Goal: Contribute content: Contribute content

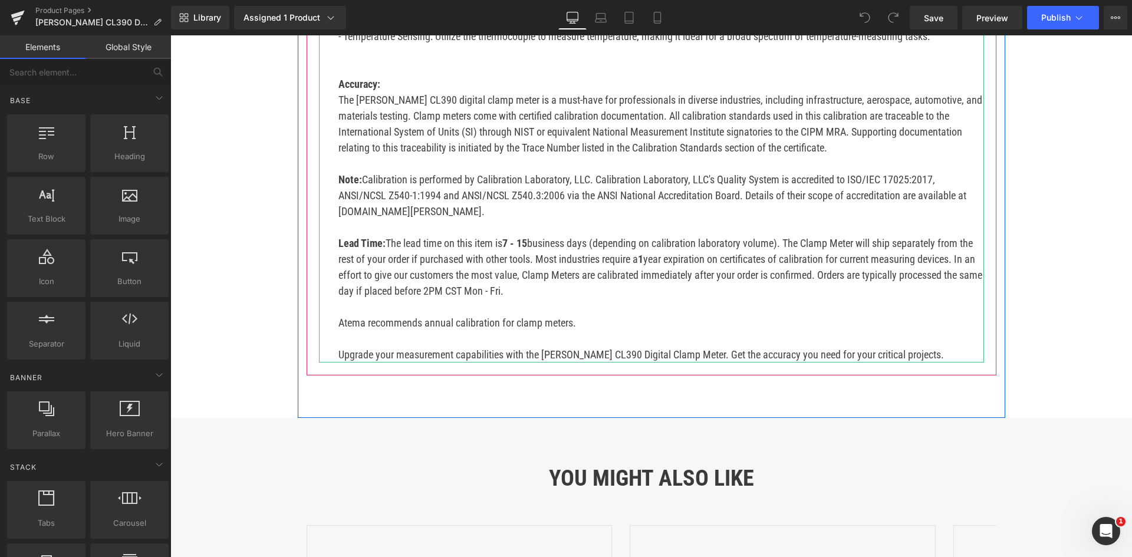
scroll to position [884, 0]
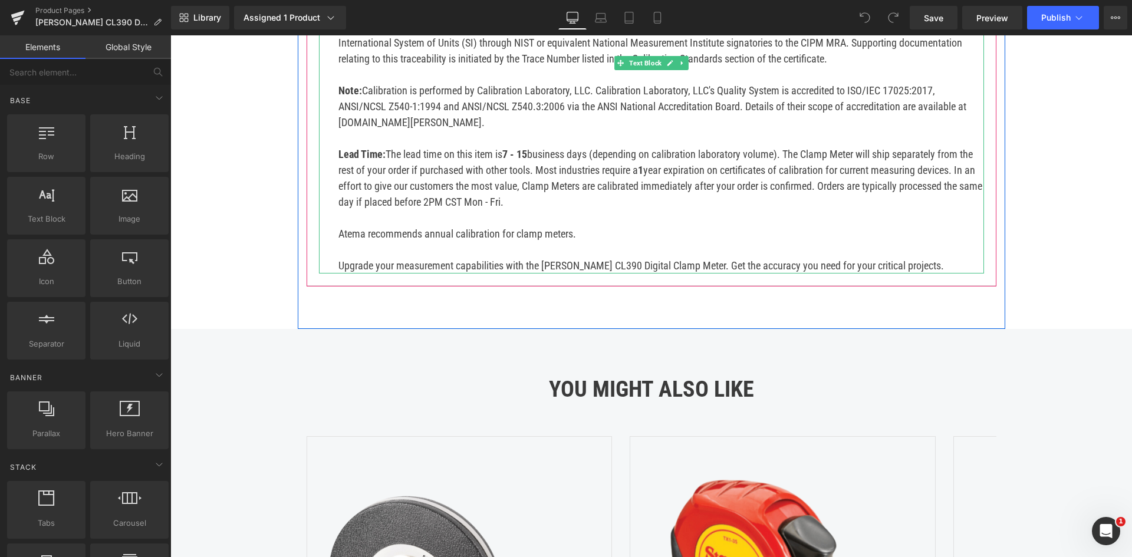
click at [901, 258] on p "Upgrade your measurement capabilities with the Klein CL390 Digital Clamp Meter.…" at bounding box center [660, 266] width 645 height 16
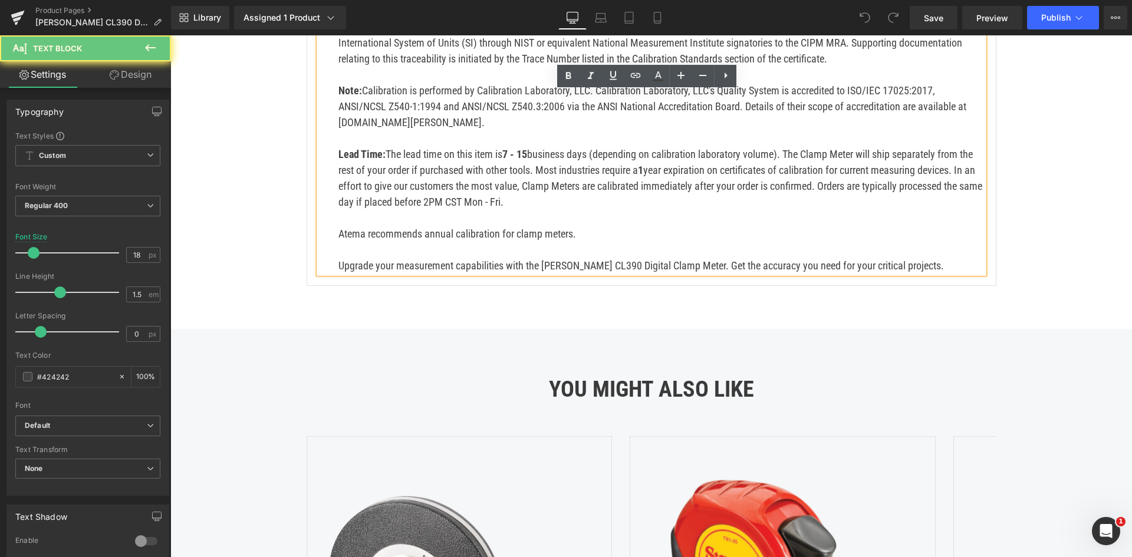
click at [894, 258] on p "Upgrade your measurement capabilities with the Klein CL390 Digital Clamp Meter.…" at bounding box center [660, 266] width 645 height 16
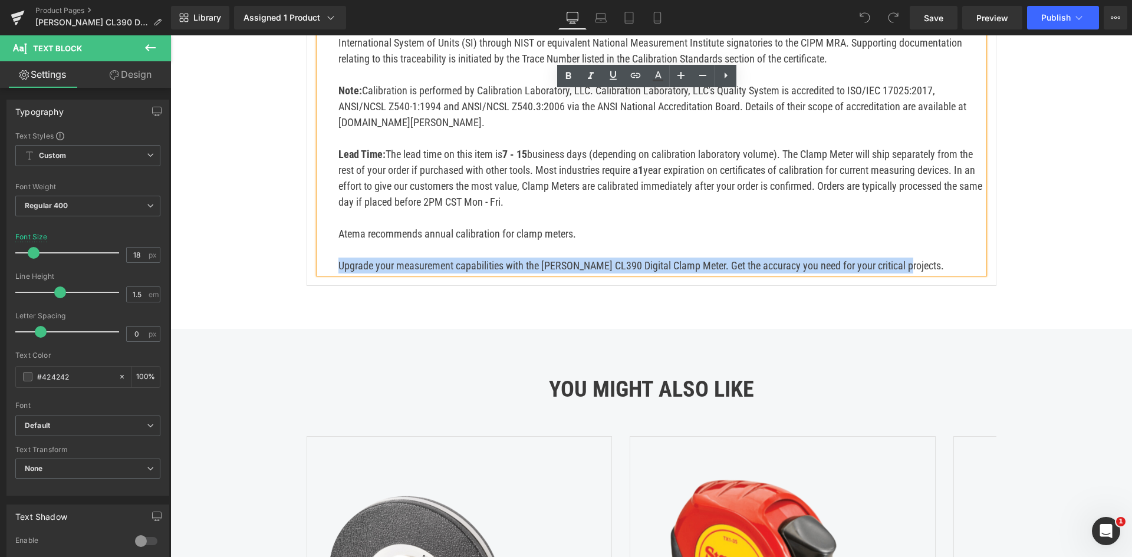
drag, startPoint x: 900, startPoint y: 249, endPoint x: 309, endPoint y: 253, distance: 591.2
click at [309, 253] on div "Description Heading Elevate your precision with the Klein CL390 digital clamp m…" at bounding box center [652, 30] width 690 height 511
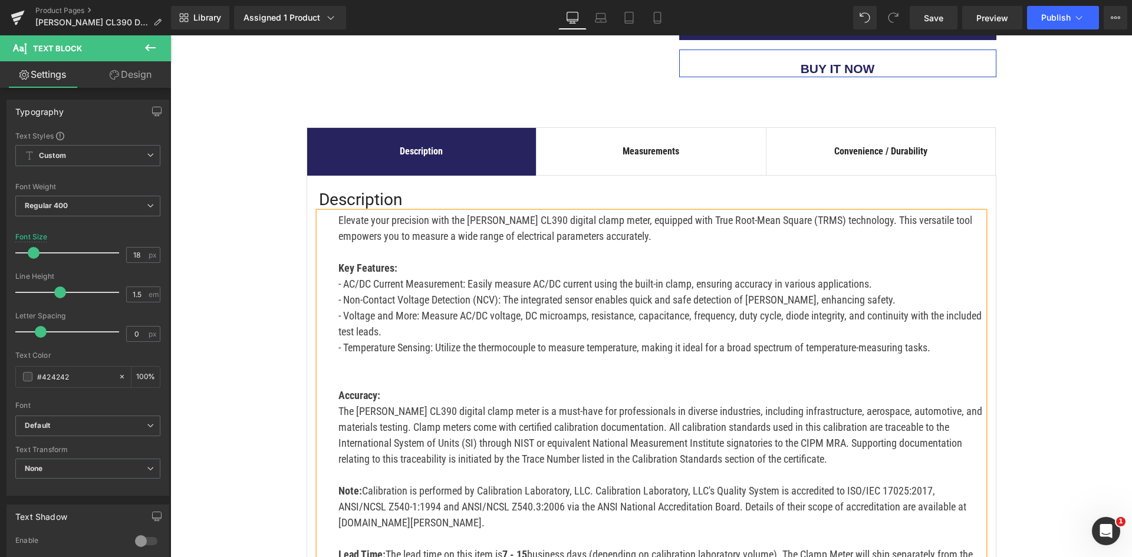
scroll to position [472, 0]
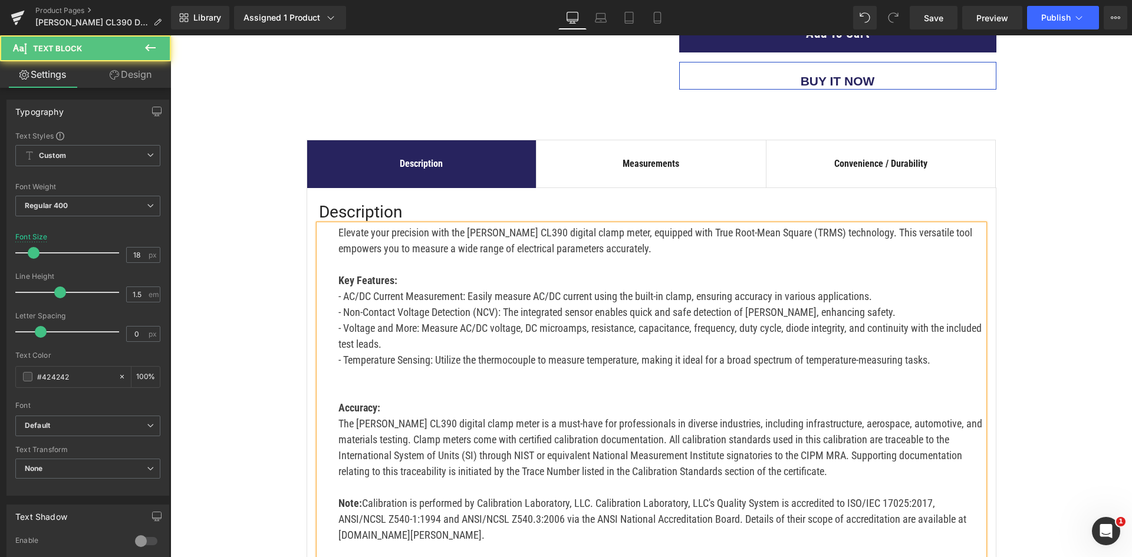
click at [624, 234] on p "Elevate your precision with the Klein CL390 digital clamp meter, equipped with …" at bounding box center [660, 241] width 645 height 32
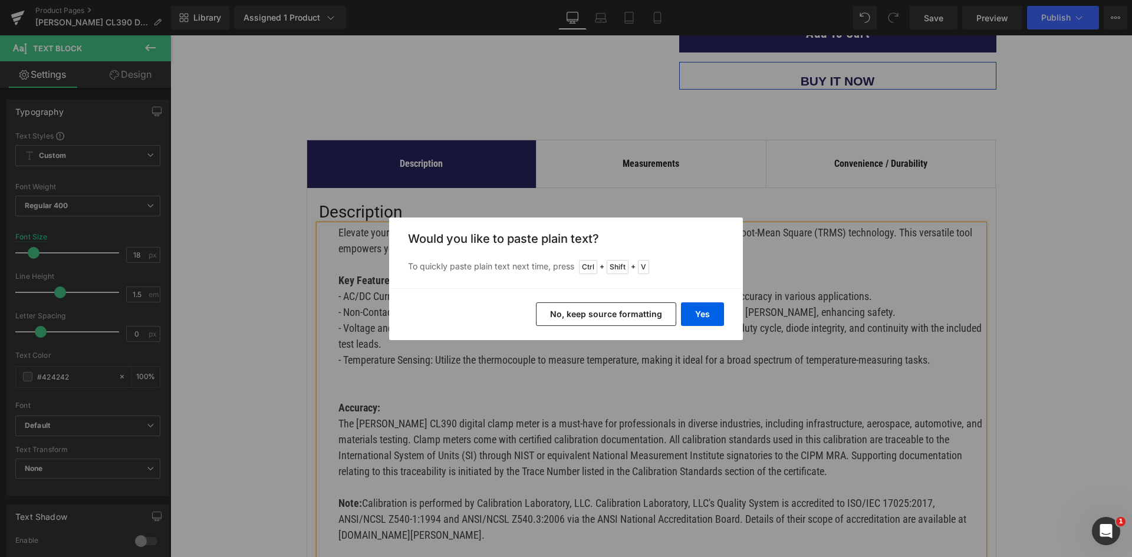
click at [658, 314] on button "No, keep source formatting" at bounding box center [606, 314] width 140 height 24
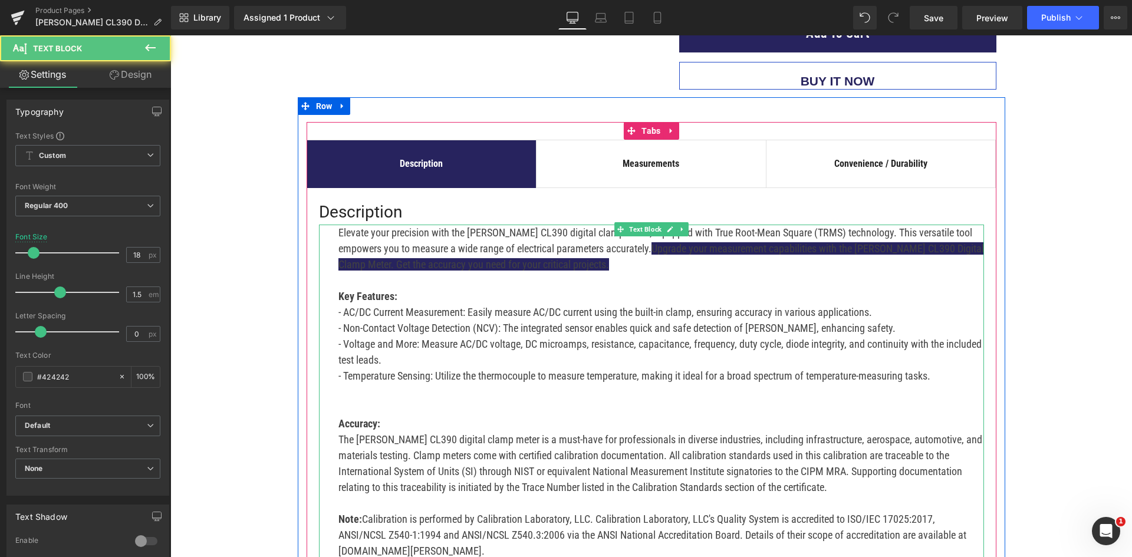
click at [680, 272] on p at bounding box center [660, 280] width 645 height 16
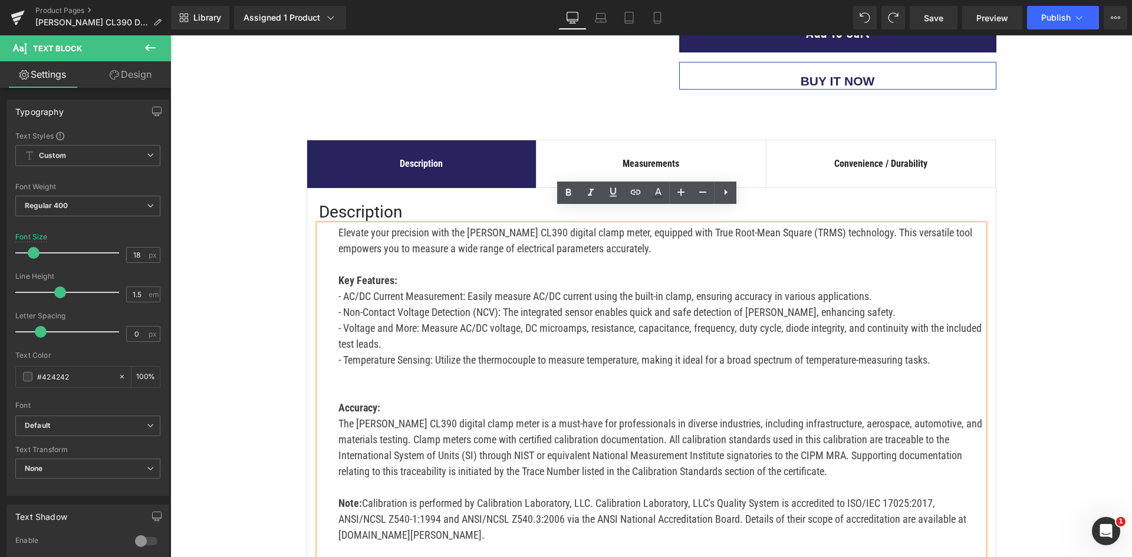
click at [670, 233] on p "Elevate your precision with the Klein CL390 digital clamp meter, equipped with …" at bounding box center [660, 241] width 645 height 32
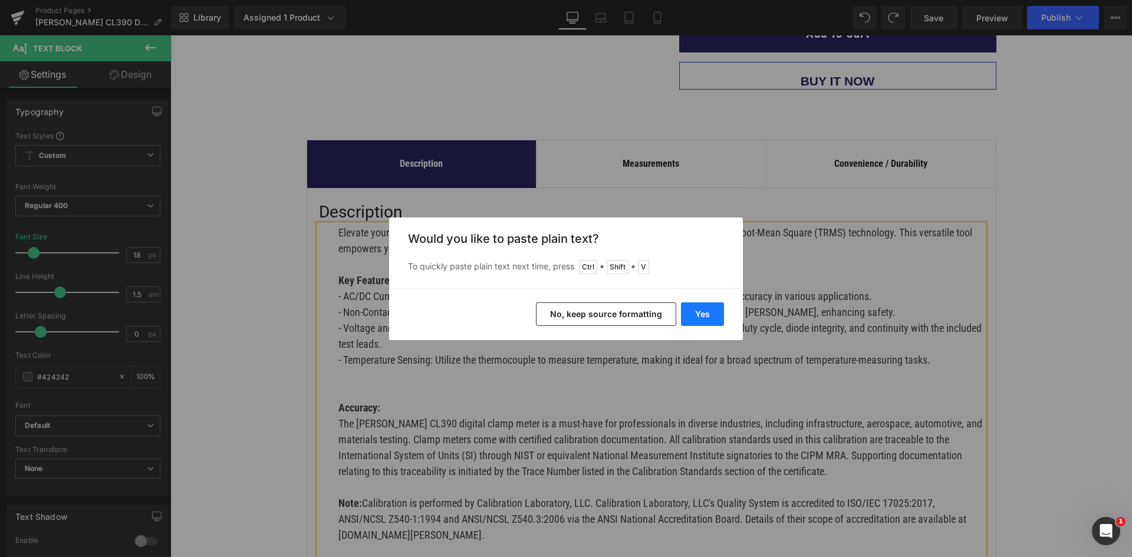
click at [706, 311] on button "Yes" at bounding box center [702, 314] width 43 height 24
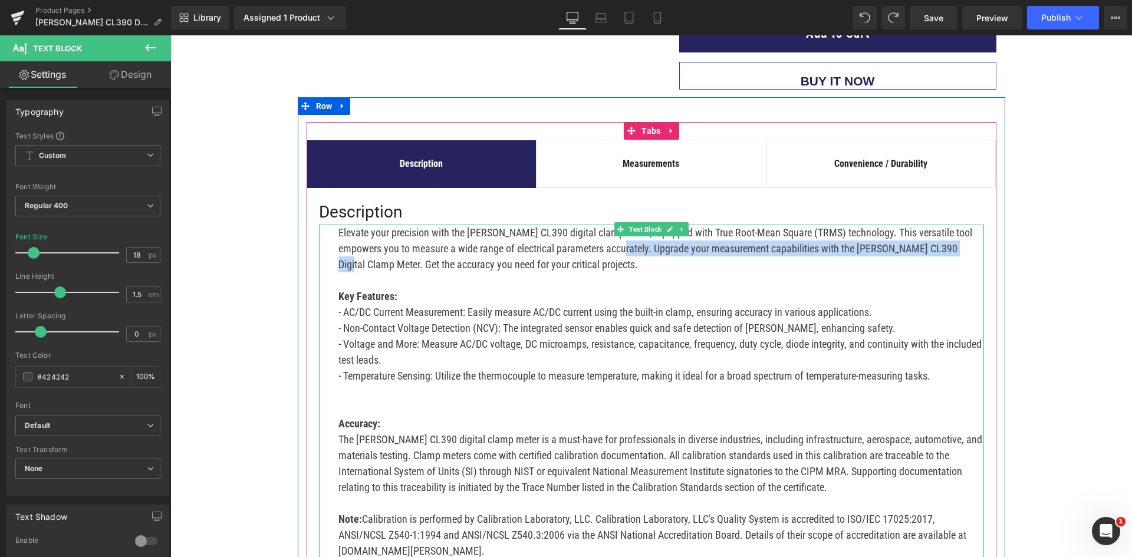
drag, startPoint x: 947, startPoint y: 232, endPoint x: 606, endPoint y: 238, distance: 341.3
click at [606, 238] on p "Elevate your precision with the Klein CL390 digital clamp meter, equipped with …" at bounding box center [660, 249] width 645 height 48
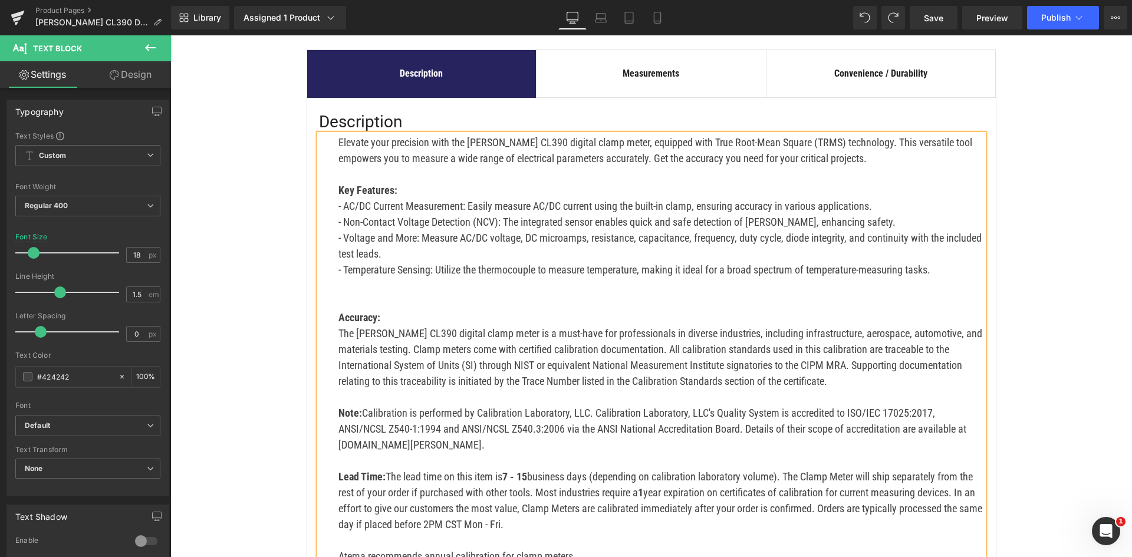
scroll to position [589, 0]
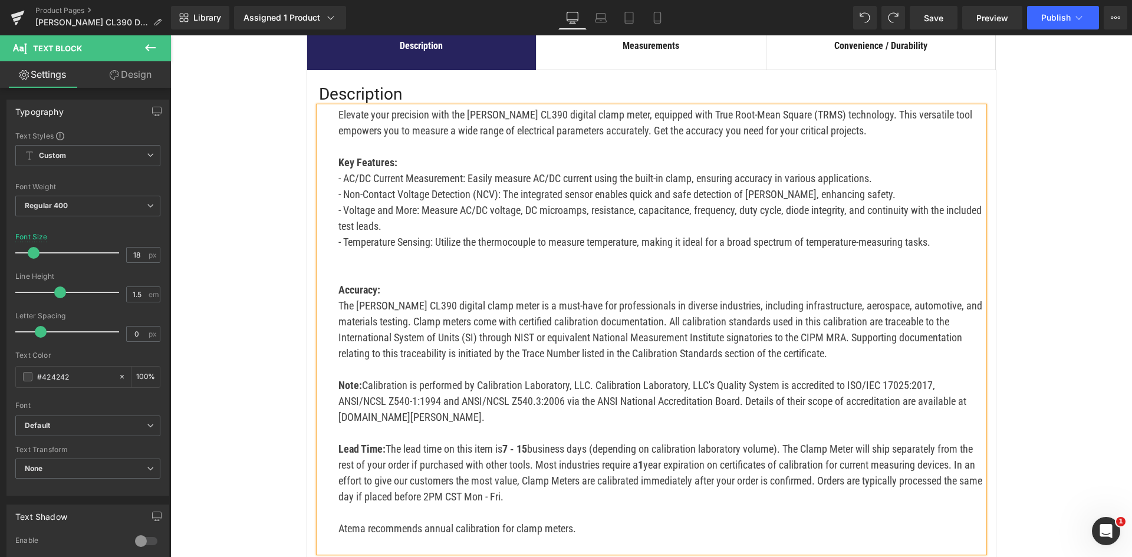
click at [361, 250] on p at bounding box center [660, 258] width 645 height 16
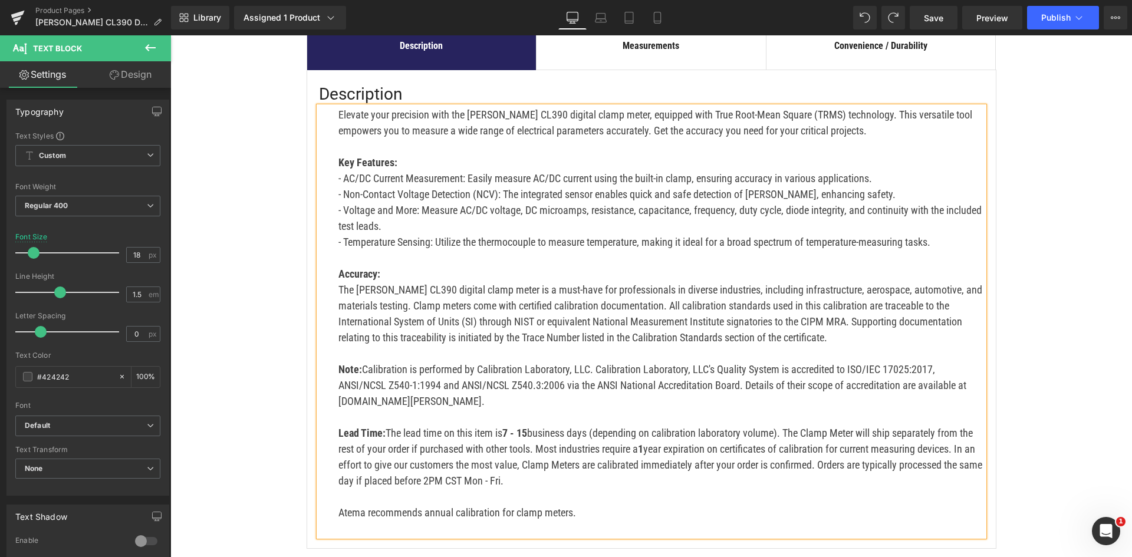
click at [331, 498] on div "Elevate your precision with the Klein CL390 digital clamp meter, equipped with …" at bounding box center [651, 322] width 665 height 430
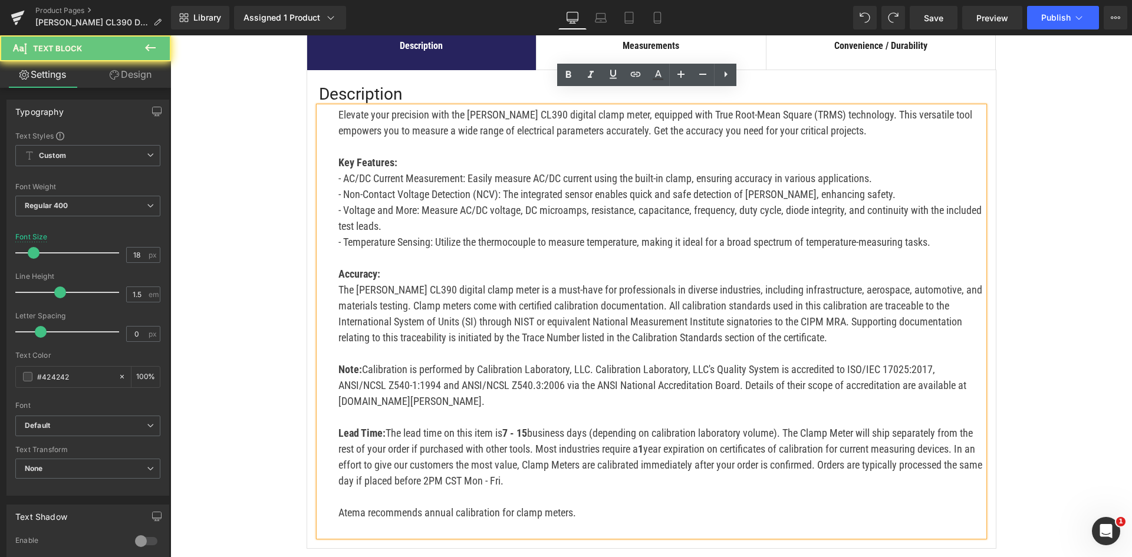
click at [634, 472] on p "Lead Time: The lead time on this item is 7 - 15 business days (depending on cal…" at bounding box center [660, 457] width 645 height 64
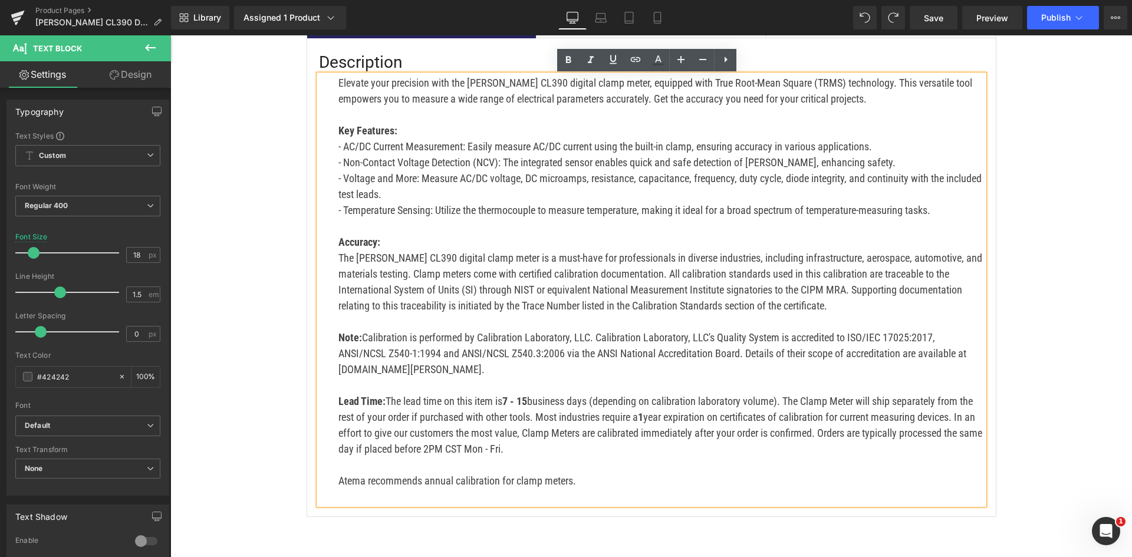
scroll to position [648, 0]
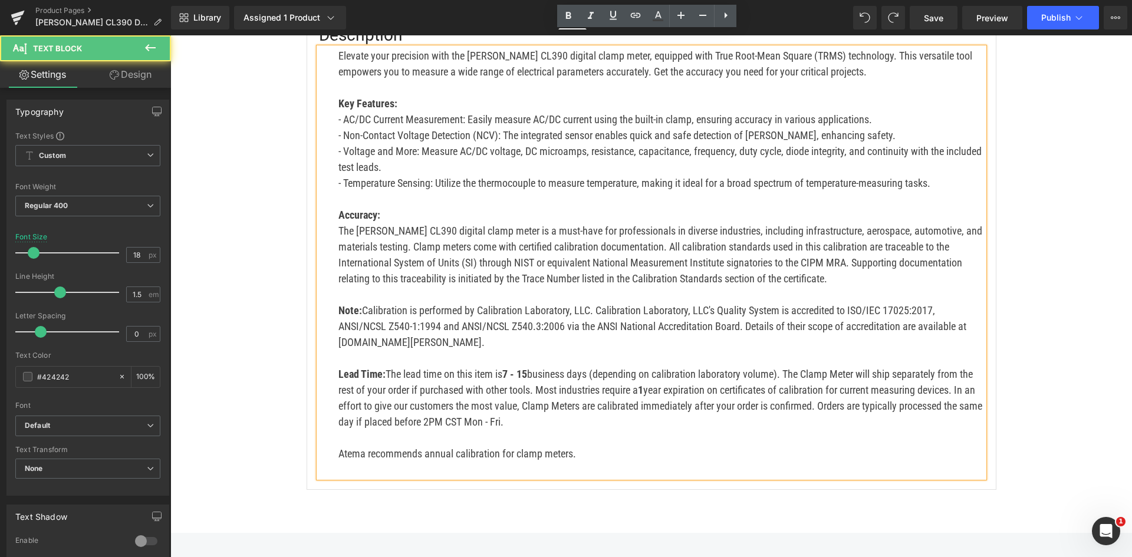
drag, startPoint x: 527, startPoint y: 406, endPoint x: 329, endPoint y: 359, distance: 203.4
click at [329, 359] on div "Elevate your precision with the Klein CL390 digital clamp meter, equipped with …" at bounding box center [651, 263] width 665 height 430
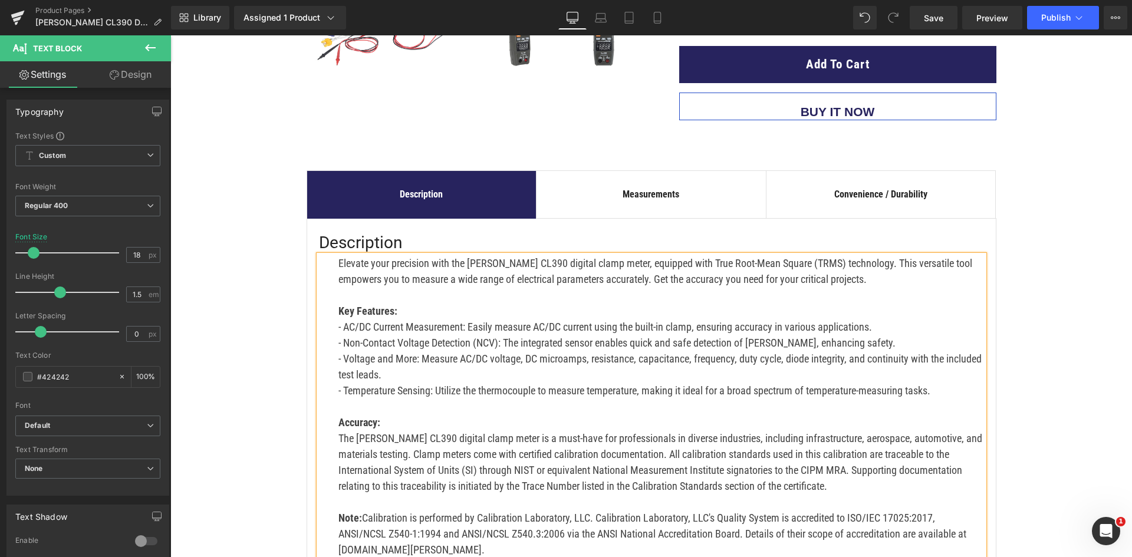
scroll to position [413, 0]
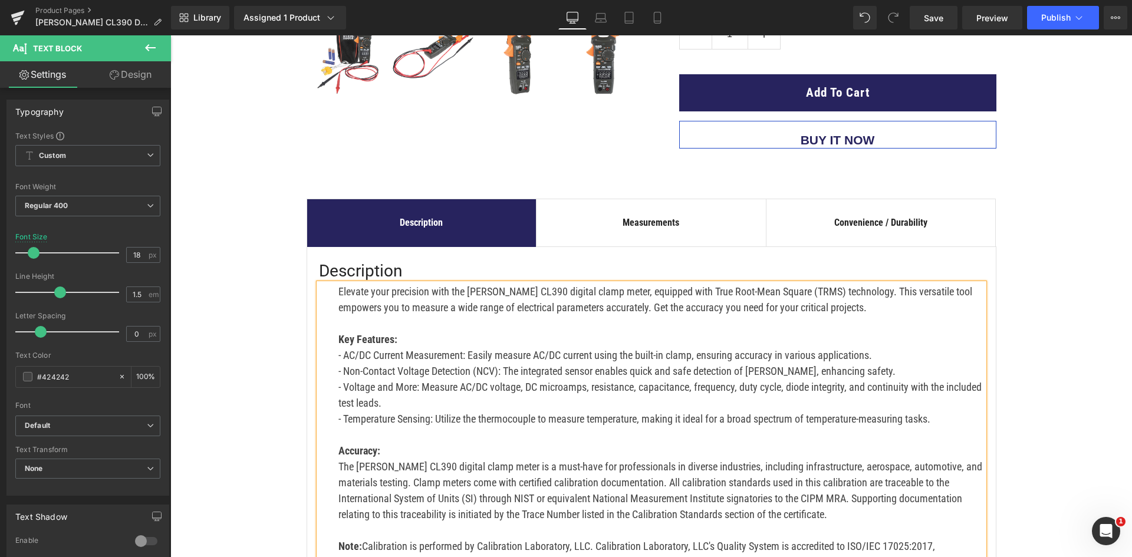
click at [842, 295] on p "Elevate your precision with the Klein CL390 digital clamp meter, equipped with …" at bounding box center [660, 300] width 645 height 32
click at [401, 427] on p at bounding box center [660, 435] width 645 height 16
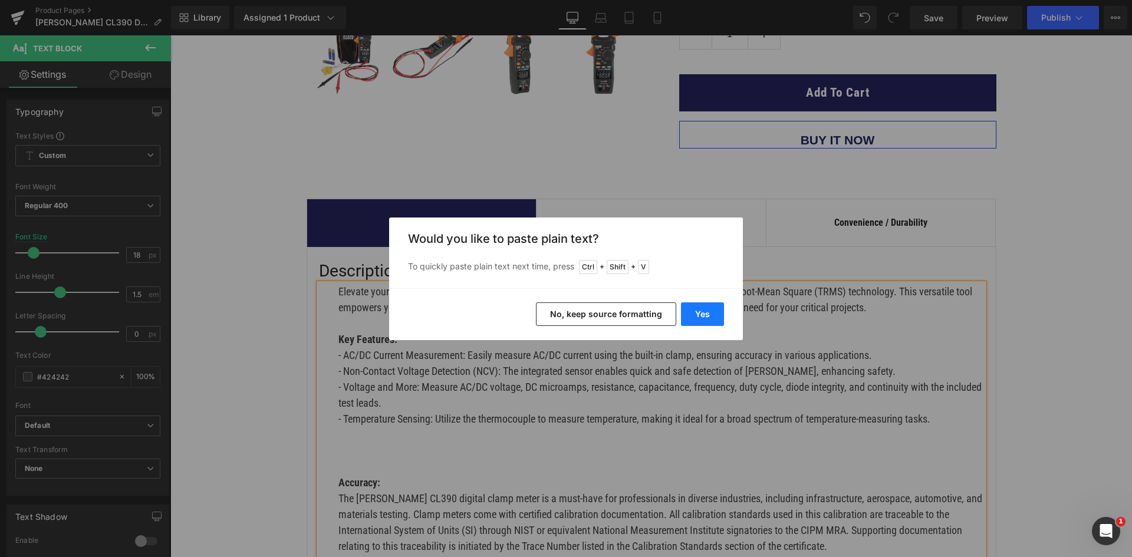
click at [696, 311] on button "Yes" at bounding box center [702, 314] width 43 height 24
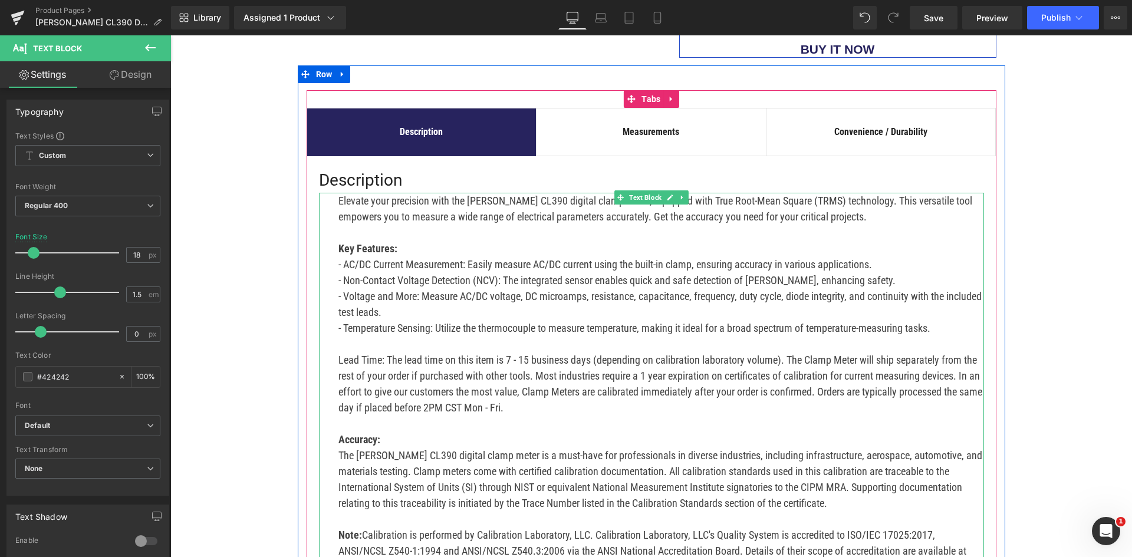
scroll to position [530, 0]
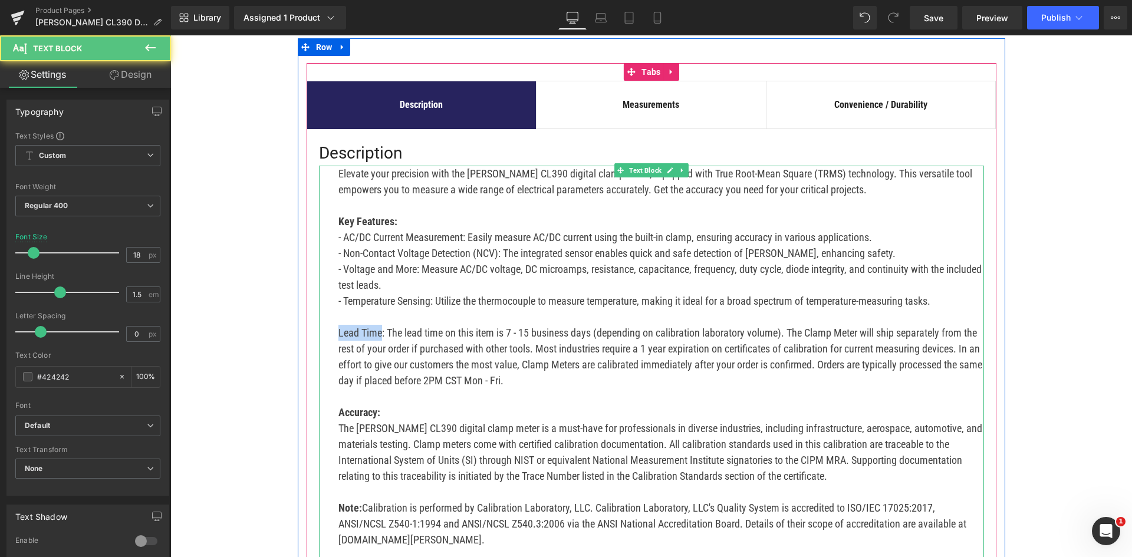
drag, startPoint x: 376, startPoint y: 314, endPoint x: 333, endPoint y: 317, distance: 43.1
click at [333, 317] on div "Elevate your precision with the Klein CL390 digital clamp meter, equipped with …" at bounding box center [651, 381] width 665 height 430
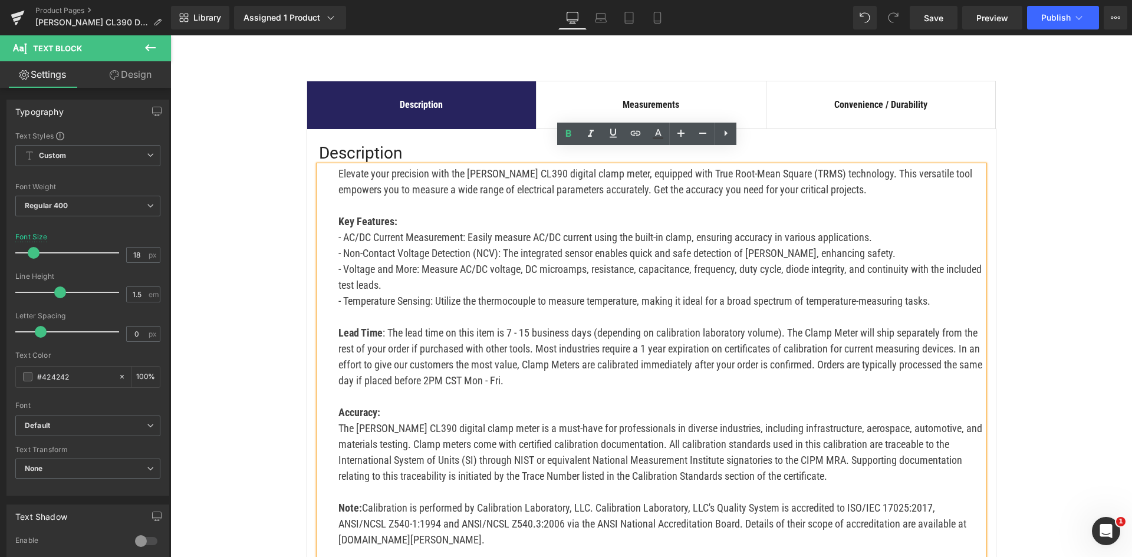
click at [439, 365] on p "Lead Time : The lead time on this item is 7 - 15 business days (depending on ca…" at bounding box center [660, 357] width 645 height 64
click at [560, 365] on p "Lead Time : The lead time on this item is 7 - 15 business days (depending on ca…" at bounding box center [660, 357] width 645 height 64
drag, startPoint x: 384, startPoint y: 312, endPoint x: 586, endPoint y: 317, distance: 201.6
click at [586, 325] on p "Lead Time : The lead time on this item is 7 - 15 business days (depending on ca…" at bounding box center [660, 357] width 645 height 64
click at [660, 134] on icon at bounding box center [658, 132] width 6 height 7
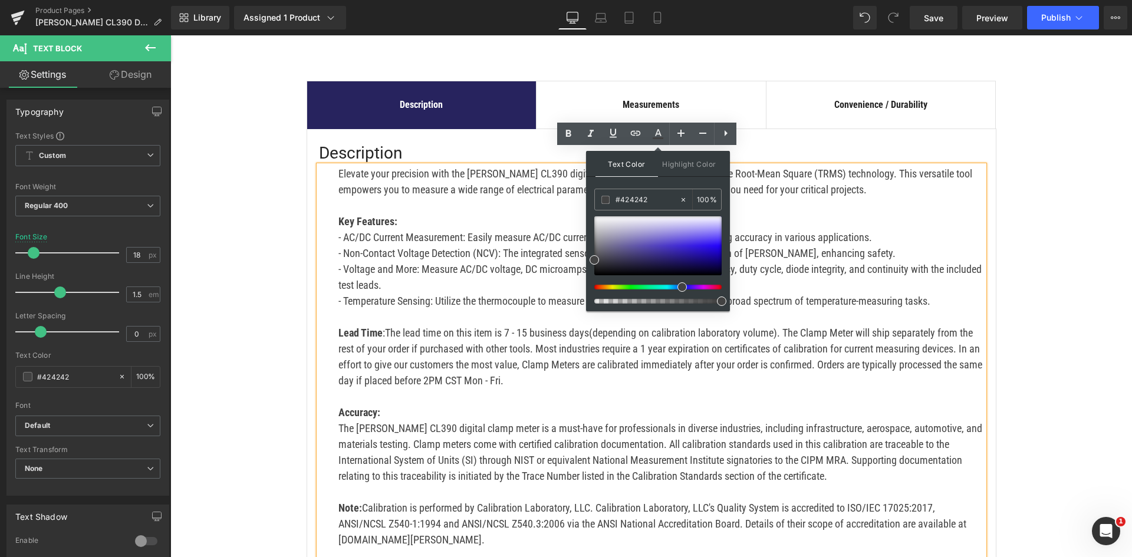
drag, startPoint x: 595, startPoint y: 286, endPoint x: 678, endPoint y: 285, distance: 83.7
click at [678, 285] on span at bounding box center [681, 286] width 9 height 9
drag, startPoint x: 682, startPoint y: 286, endPoint x: 591, endPoint y: 288, distance: 91.4
click at [591, 288] on span at bounding box center [594, 286] width 9 height 9
click at [457, 363] on p "Lead Time : The lead time on this item is 7 - 15 business days (depending on ca…" at bounding box center [660, 357] width 645 height 64
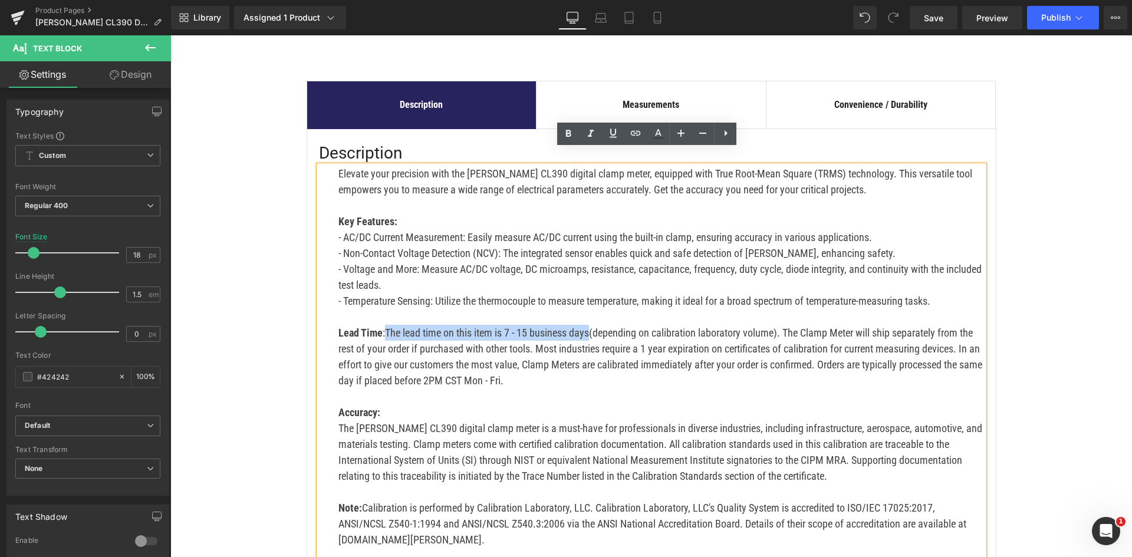
drag, startPoint x: 587, startPoint y: 316, endPoint x: 382, endPoint y: 322, distance: 205.2
click at [382, 325] on p "Lead Time : The lead time on this item is 7 - 15 business days (depending on ca…" at bounding box center [660, 357] width 645 height 64
click at [603, 130] on link at bounding box center [613, 134] width 22 height 22
click at [657, 420] on p "The Klein CL390 digital clamp meter is a must-have for professionals in diverse…" at bounding box center [660, 452] width 645 height 64
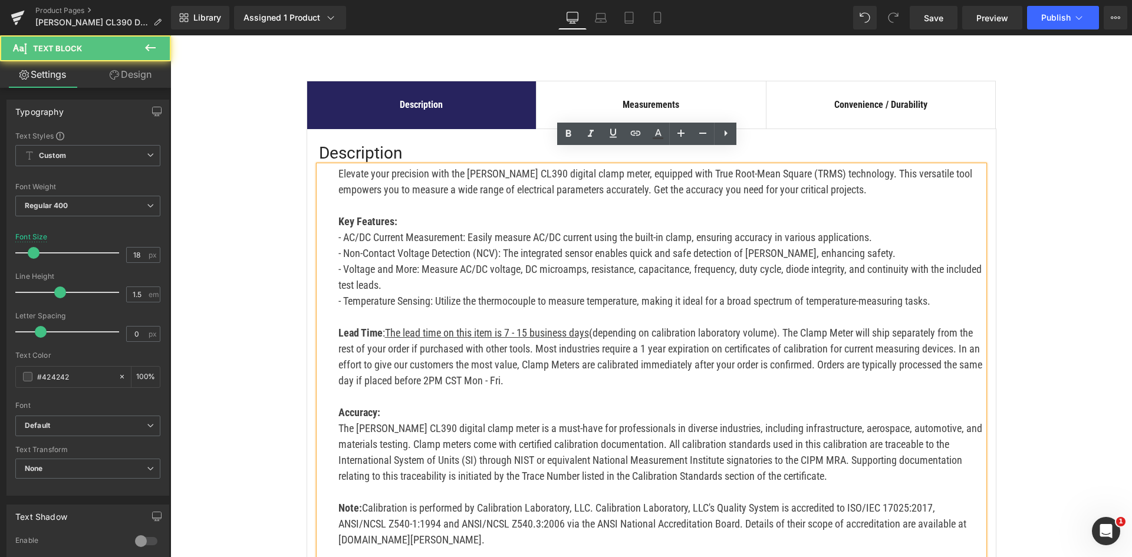
click at [463, 364] on p "Lead Time : The lead time on this item is 7 - 15 business days (depending on ca…" at bounding box center [660, 357] width 645 height 64
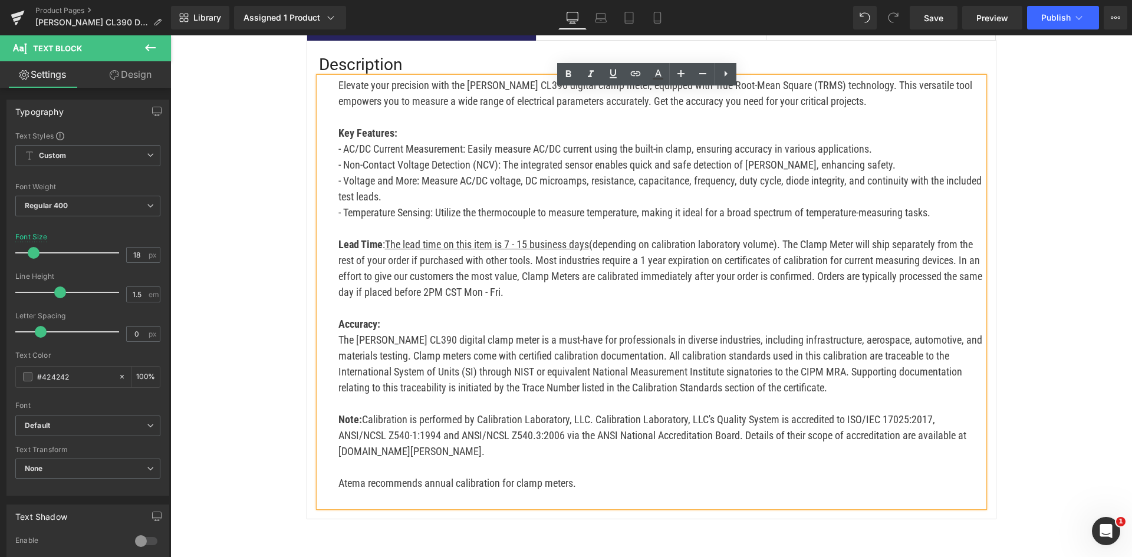
scroll to position [648, 0]
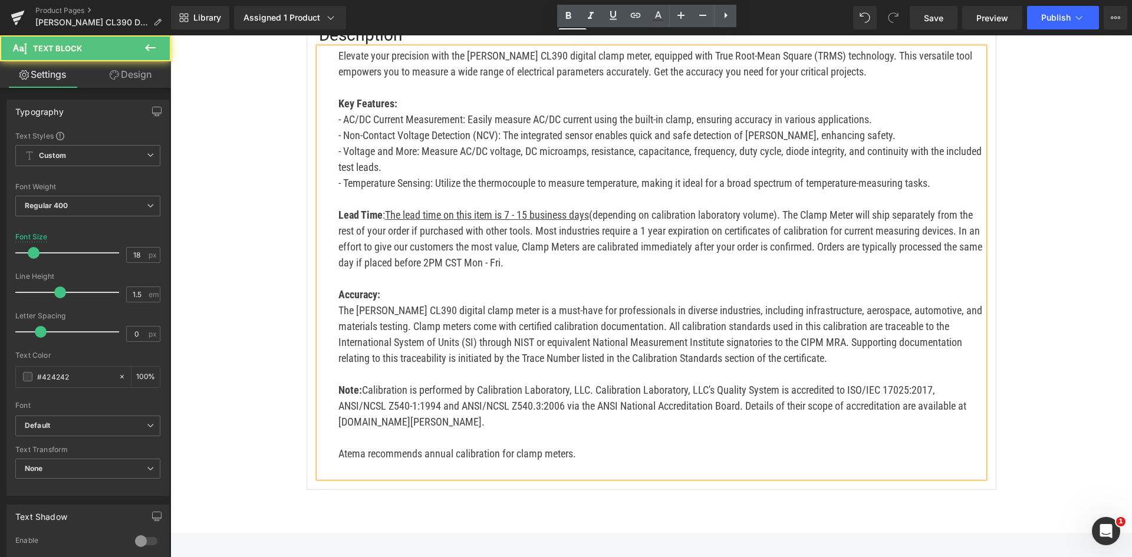
click at [333, 439] on div "Elevate your precision with the Klein CL390 digital clamp meter, equipped with …" at bounding box center [651, 263] width 665 height 430
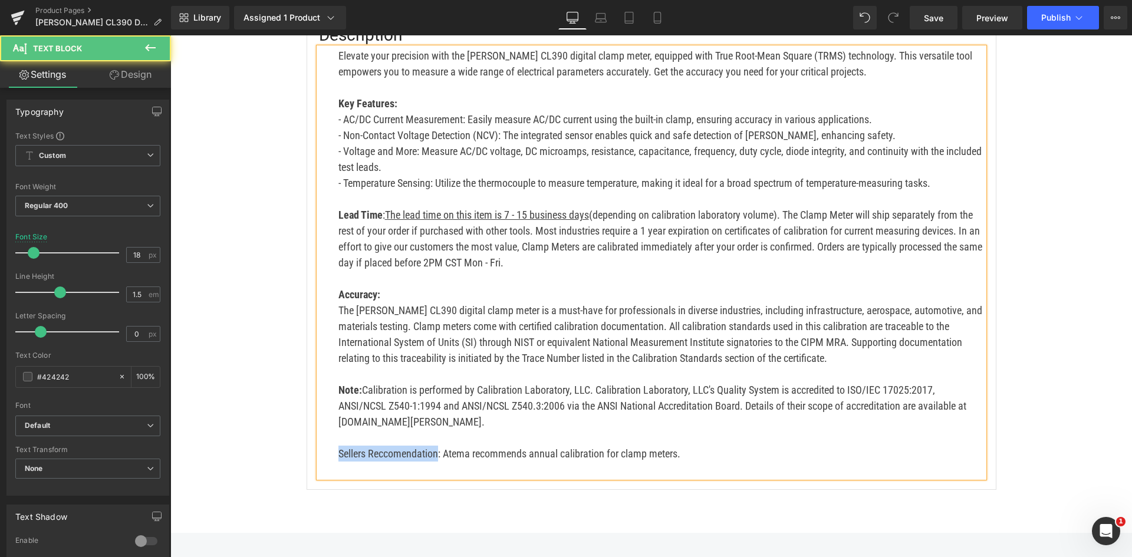
drag, startPoint x: 434, startPoint y: 437, endPoint x: 298, endPoint y: 436, distance: 136.2
click at [298, 436] on div "Description Text Block Measurements Text Block Convenience / Durability Text Bl…" at bounding box center [651, 217] width 707 height 545
click at [767, 446] on p "Sellers Reccomendation : Atema recommends annual calibration for clamp meters." at bounding box center [660, 454] width 645 height 16
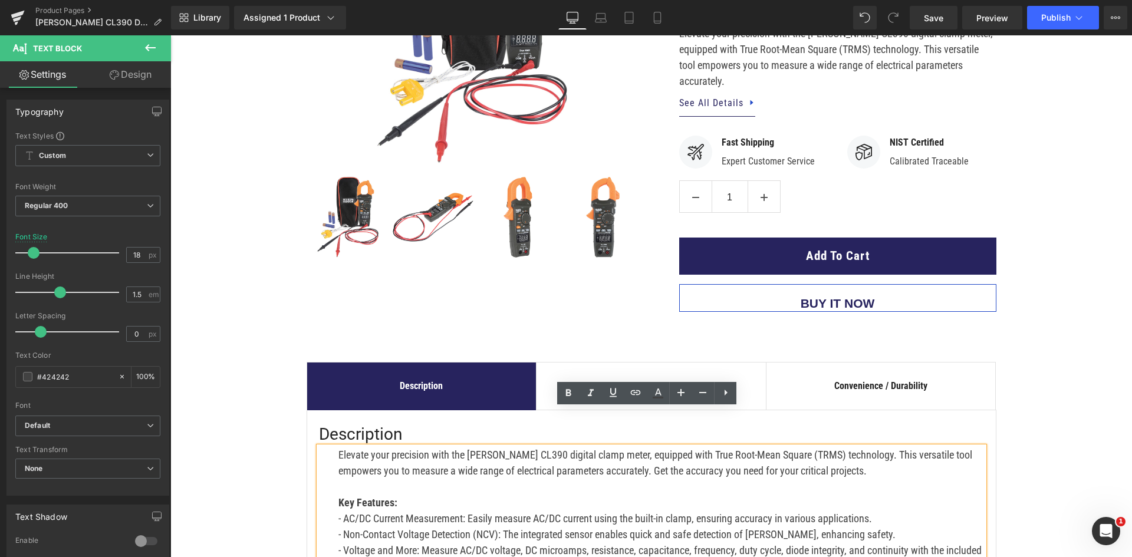
scroll to position [236, 0]
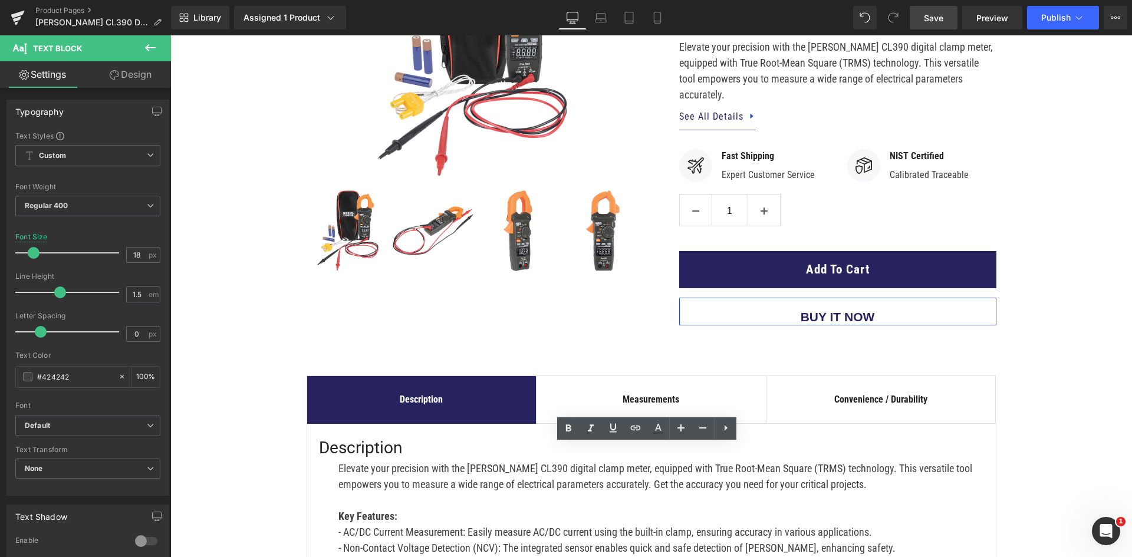
click at [939, 20] on span "Save" at bounding box center [933, 18] width 19 height 12
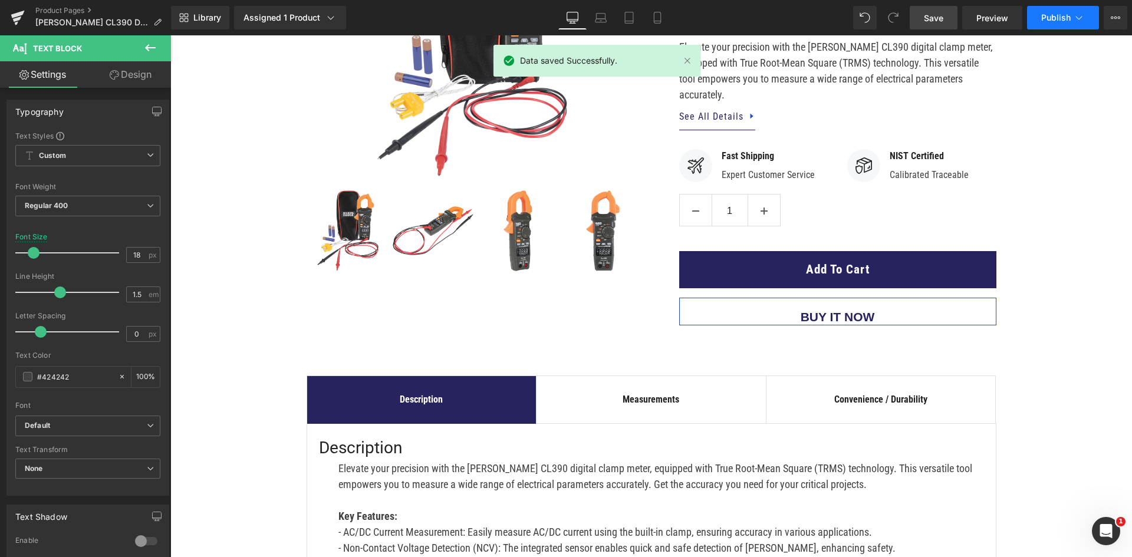
click at [1050, 18] on span "Publish" at bounding box center [1055, 17] width 29 height 9
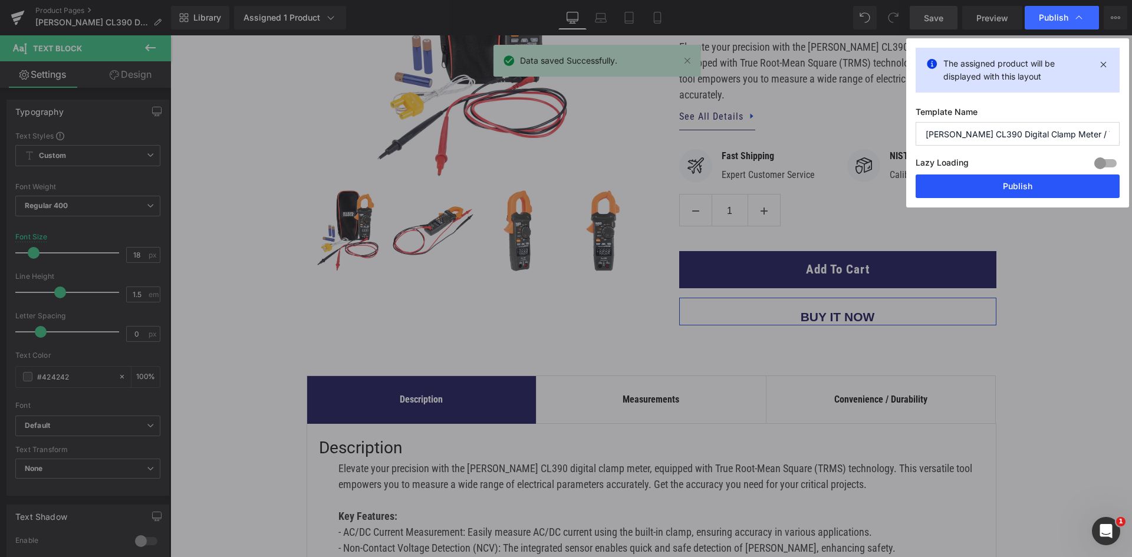
click at [1023, 183] on button "Publish" at bounding box center [1017, 186] width 204 height 24
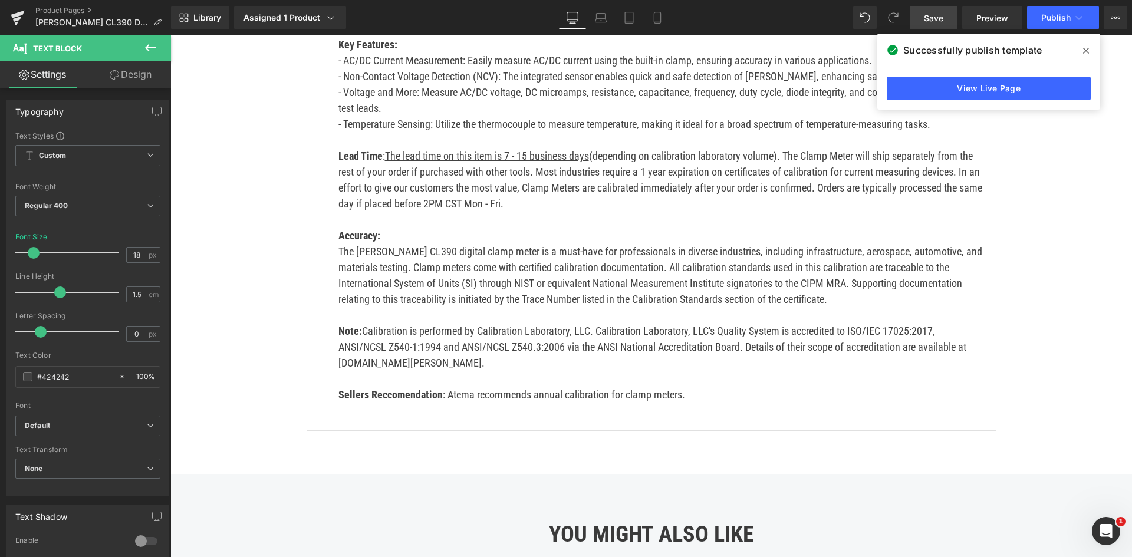
scroll to position [648, 0]
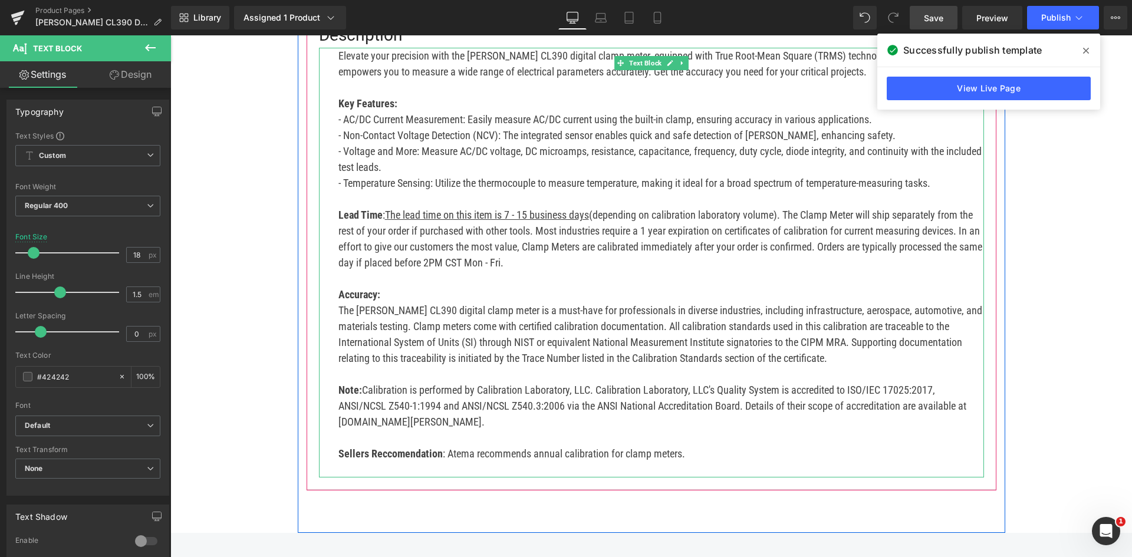
click at [332, 291] on div "Elevate your precision with the Klein CL390 digital clamp meter, equipped with …" at bounding box center [651, 263] width 665 height 430
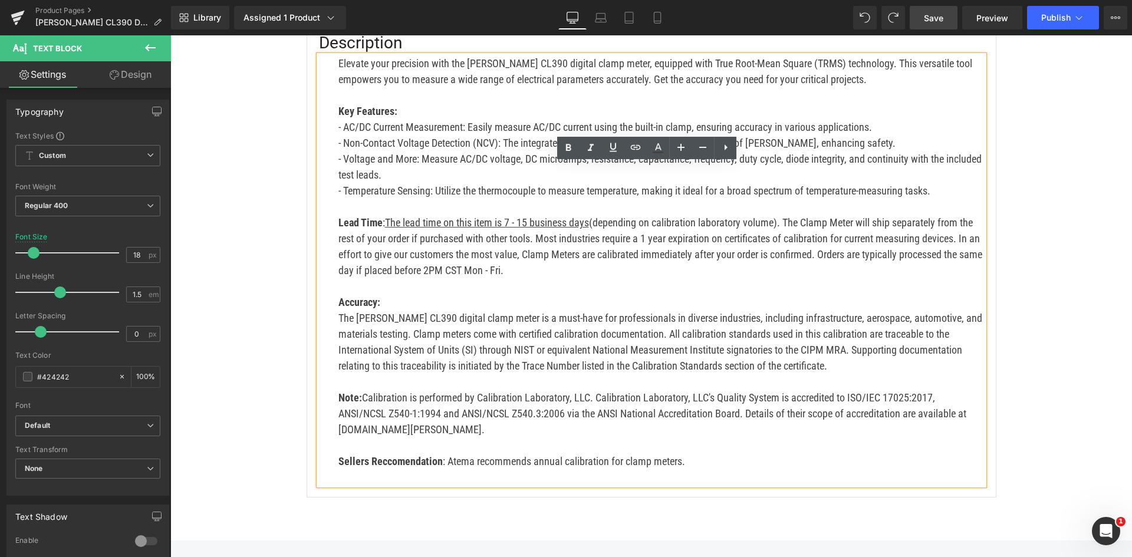
scroll to position [646, 0]
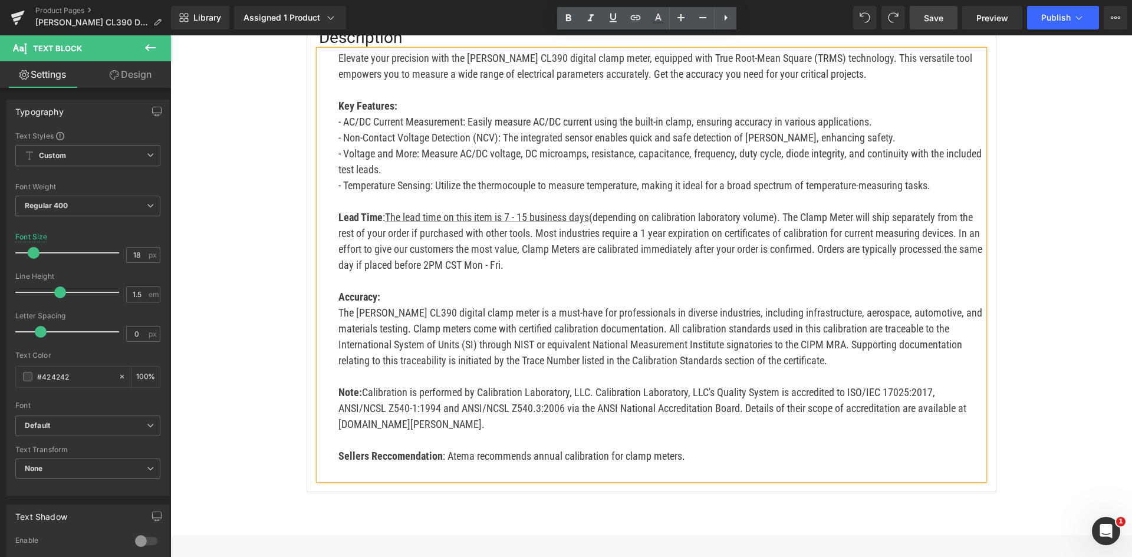
click at [338, 305] on p "The Klein CL390 digital clamp meter is a must-have for professionals in diverse…" at bounding box center [660, 337] width 645 height 64
click at [416, 289] on p "Accuracy:" at bounding box center [660, 297] width 645 height 16
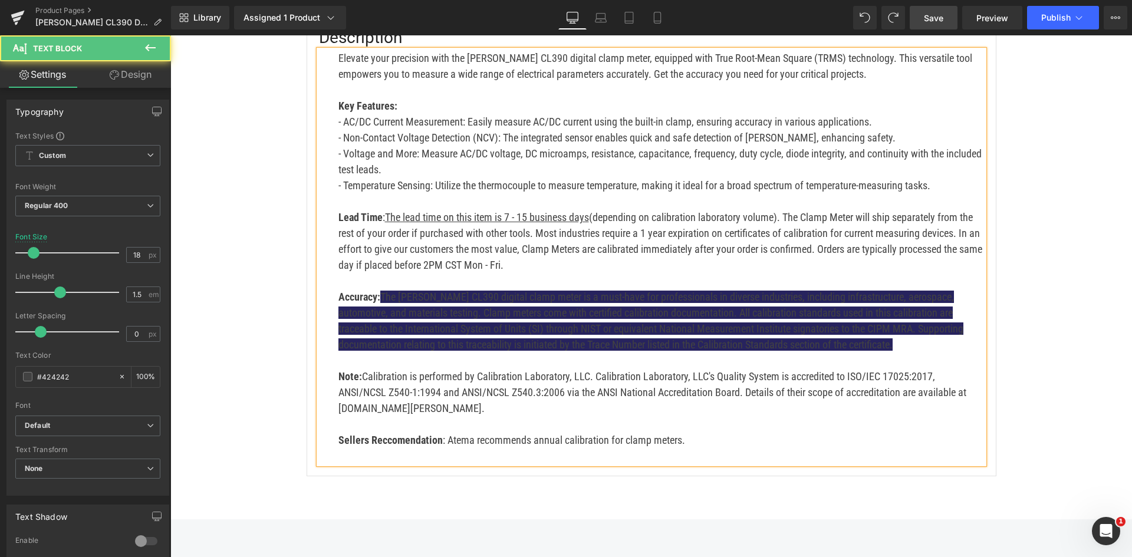
click at [430, 312] on span "The Klein CL390 digital clamp meter is a must-have for professionals in diverse…" at bounding box center [650, 321] width 625 height 60
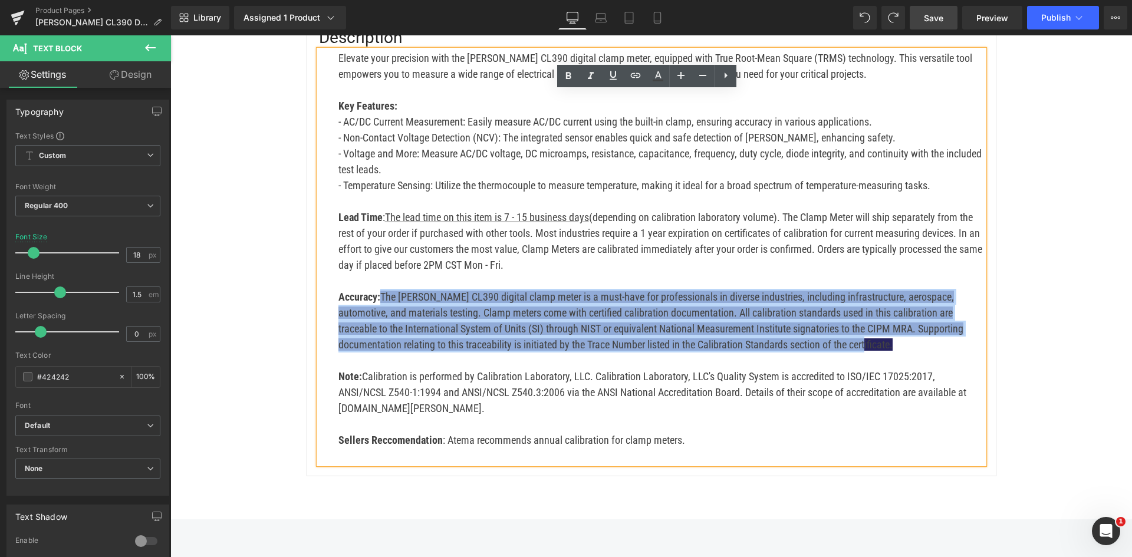
drag, startPoint x: 841, startPoint y: 327, endPoint x: 380, endPoint y: 285, distance: 463.5
click at [380, 289] on p "Accuracy: The Klein CL390 digital clamp meter is a must-have for professionals …" at bounding box center [660, 321] width 645 height 64
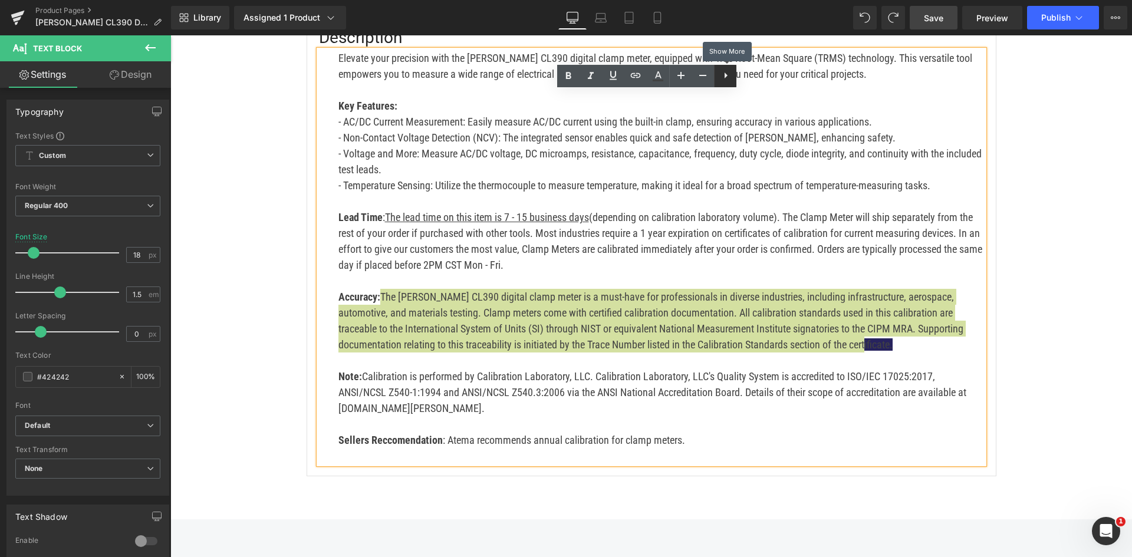
click at [727, 81] on icon at bounding box center [726, 75] width 14 height 14
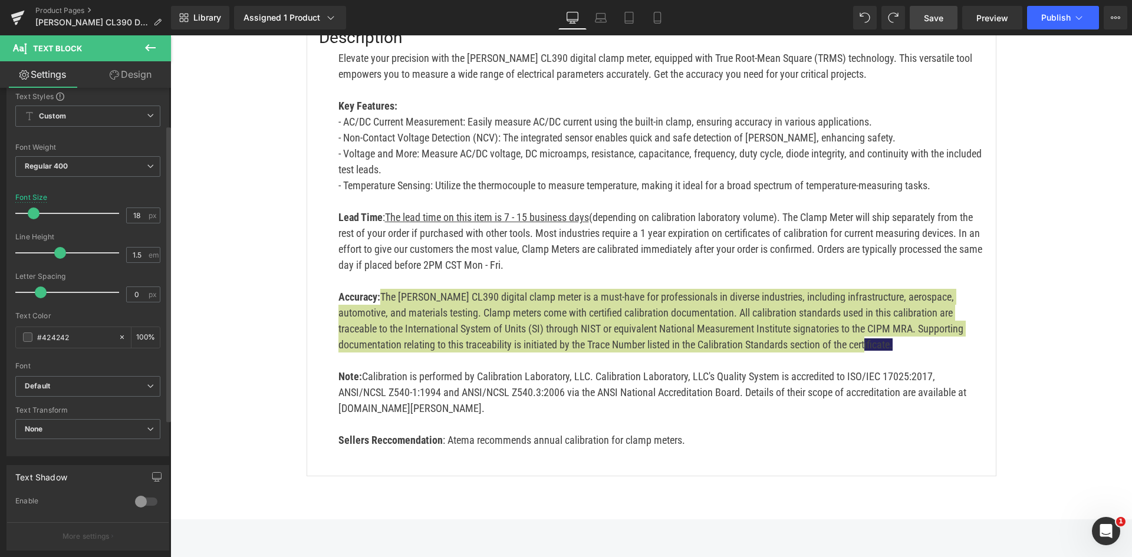
scroll to position [59, 0]
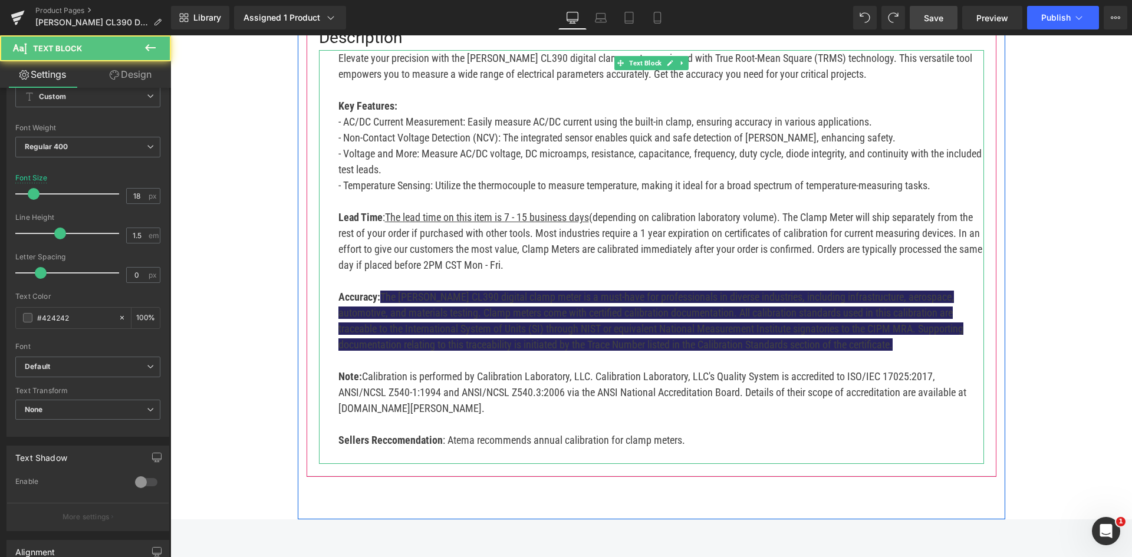
click at [441, 238] on p "Lead Time : The lead time on this item is 7 - 15 business days (depending on ca…" at bounding box center [660, 241] width 645 height 64
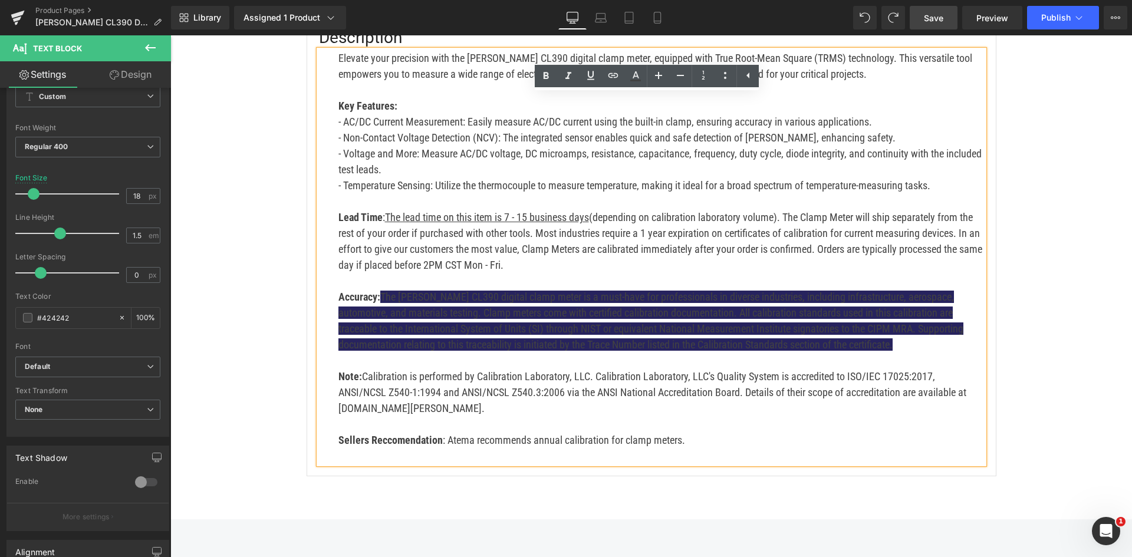
click at [426, 229] on p "Lead Time : The lead time on this item is 7 - 15 business days (depending on ca…" at bounding box center [660, 241] width 645 height 64
click at [433, 308] on span "The Klein CL390 digital clamp meter is a must-have for professionals in diverse…" at bounding box center [650, 321] width 625 height 60
click at [415, 368] on p "Note: Calibration is performed by Calibration Laboratory, LLC. Calibration Labo…" at bounding box center [660, 392] width 645 height 48
click at [431, 298] on span "The Klein CL390 digital clamp meter is a must-have for professionals in diverse…" at bounding box center [650, 321] width 625 height 60
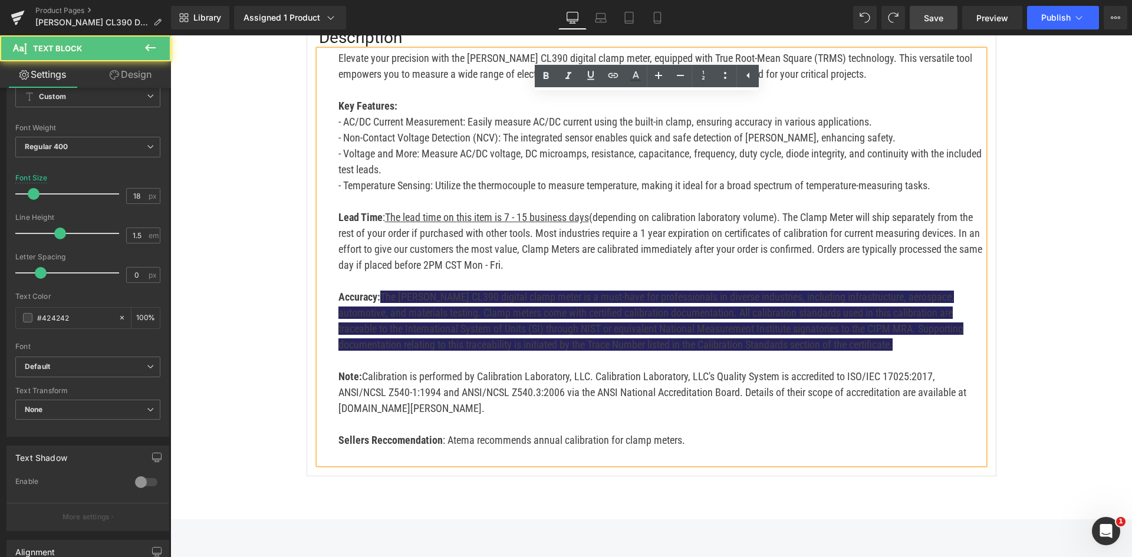
click at [551, 304] on p "Accuracy: The Klein CL390 digital clamp meter is a must-have for professionals …" at bounding box center [660, 321] width 645 height 64
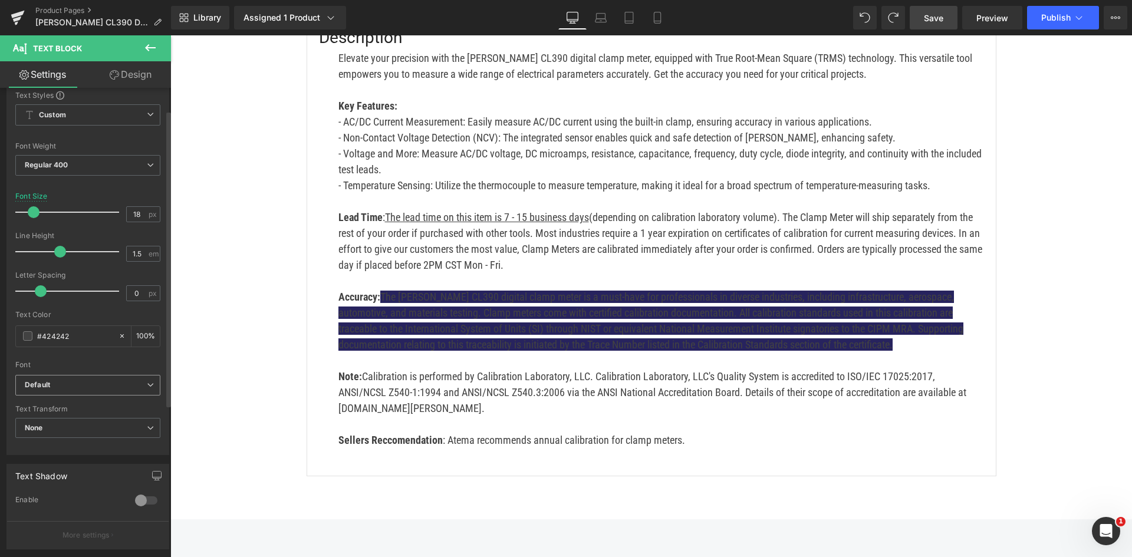
scroll to position [0, 0]
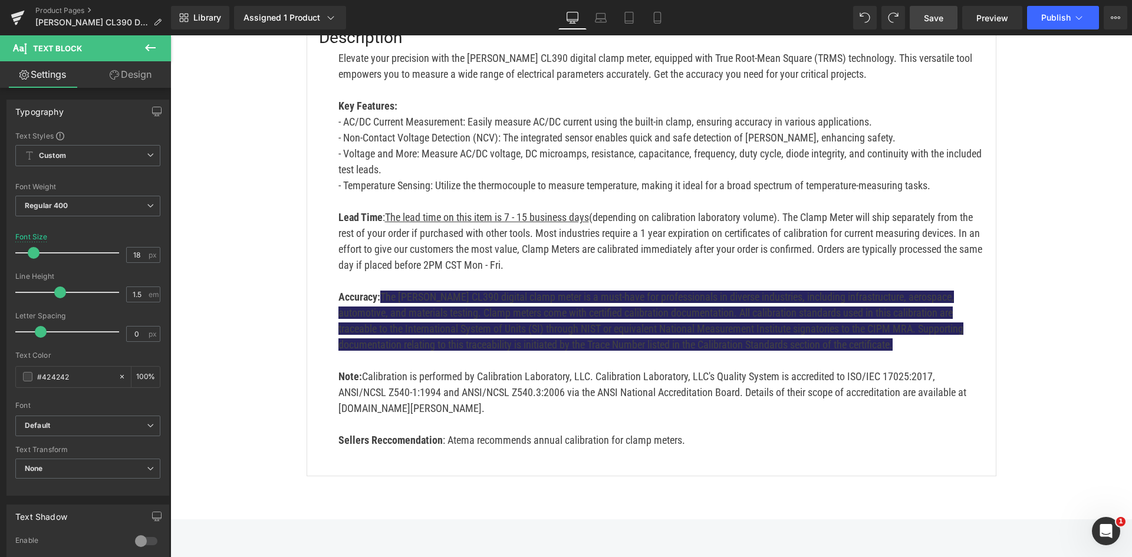
click at [121, 78] on link "Design" at bounding box center [130, 74] width 85 height 27
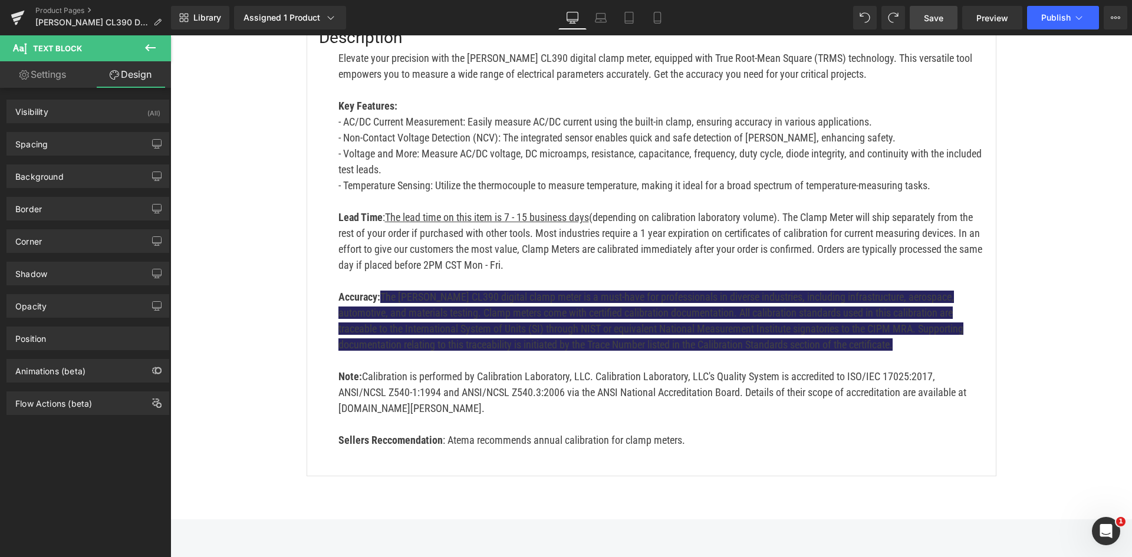
click at [70, 70] on link "Settings" at bounding box center [42, 74] width 85 height 27
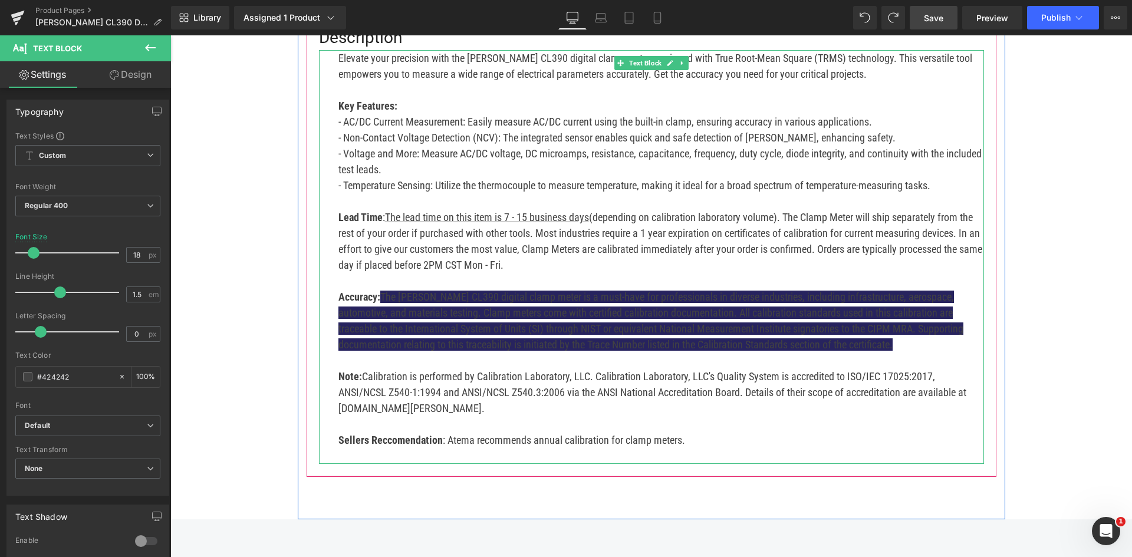
click at [468, 368] on p "Note: Calibration is performed by Calibration Laboratory, LLC. Calibration Labo…" at bounding box center [660, 392] width 645 height 48
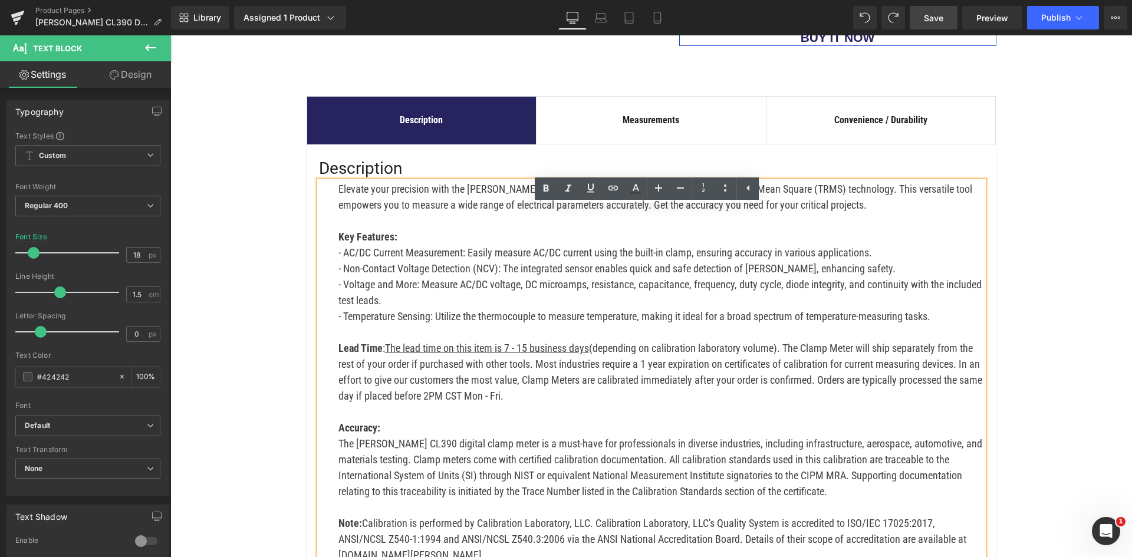
scroll to position [705, 0]
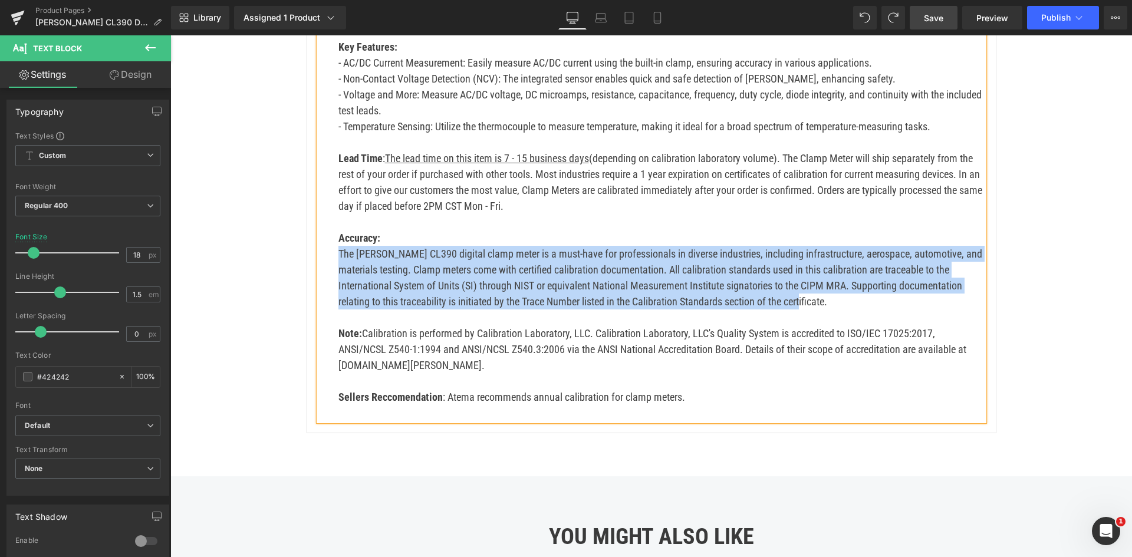
drag, startPoint x: 770, startPoint y: 285, endPoint x: 335, endPoint y: 240, distance: 436.8
click at [338, 246] on p "The Klein CL390 digital clamp meter is a must-have for professionals in diverse…" at bounding box center [660, 278] width 645 height 64
copy p "The Klein CL390 digital clamp meter is a must-have for professionals in diverse…"
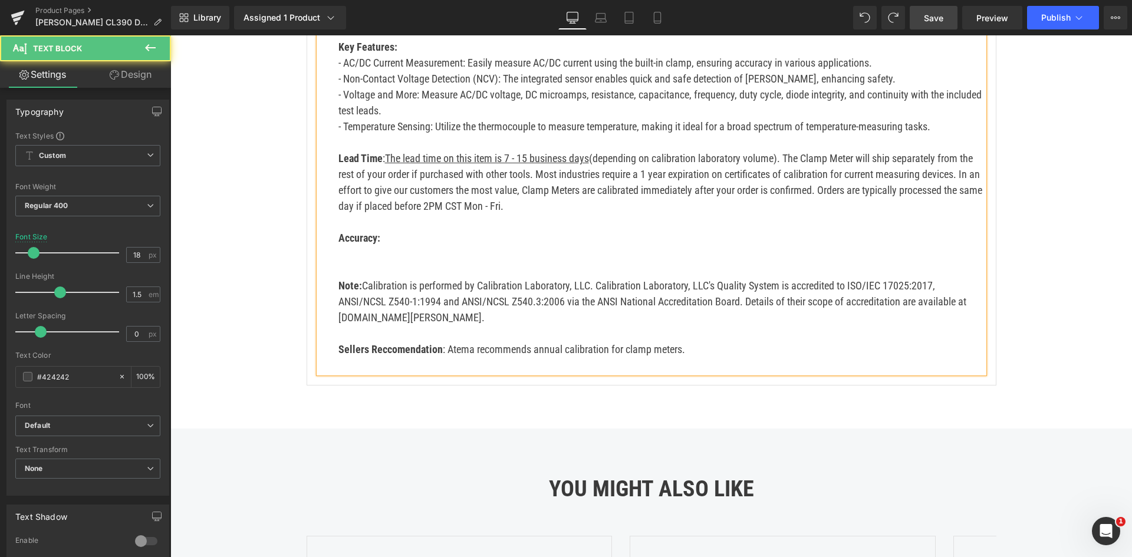
click at [416, 230] on p "Accuracy:" at bounding box center [660, 238] width 645 height 16
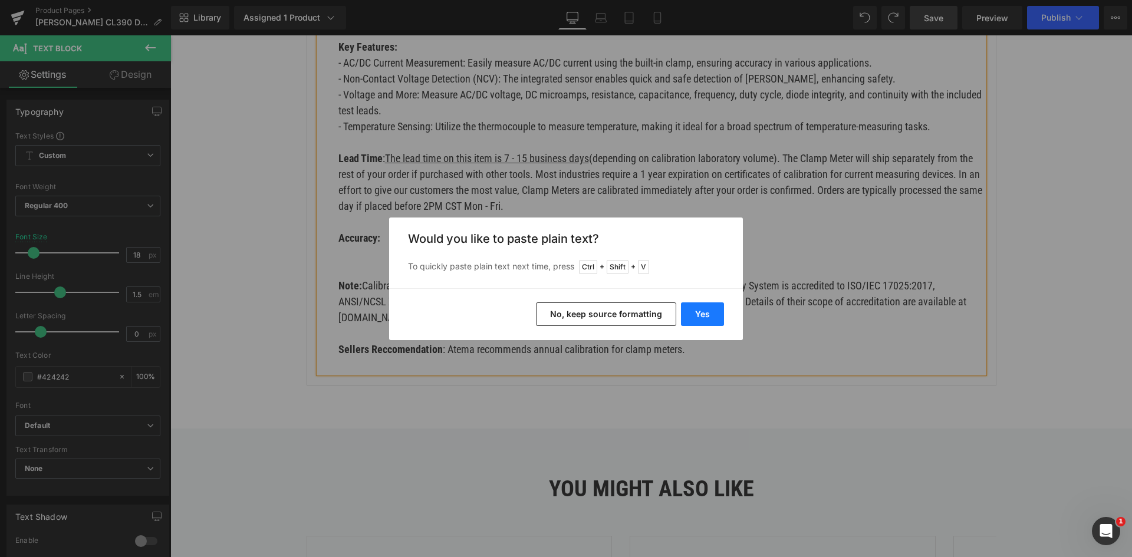
click at [691, 320] on button "Yes" at bounding box center [702, 314] width 43 height 24
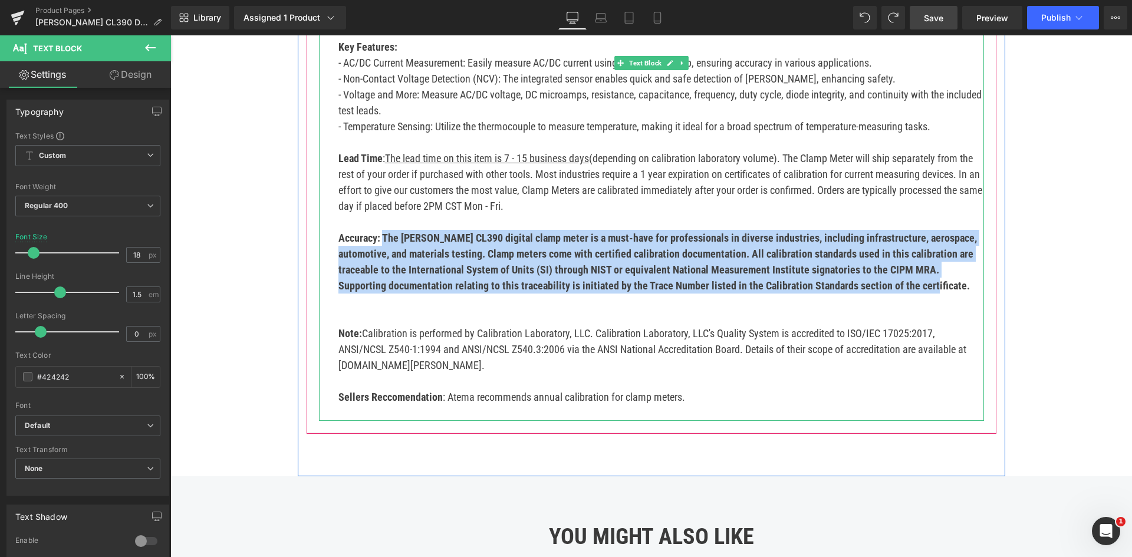
drag, startPoint x: 909, startPoint y: 271, endPoint x: 380, endPoint y: 226, distance: 531.2
click at [380, 230] on p "Accuracy: The Klein CL390 digital clamp meter is a must-have for professionals …" at bounding box center [660, 262] width 645 height 64
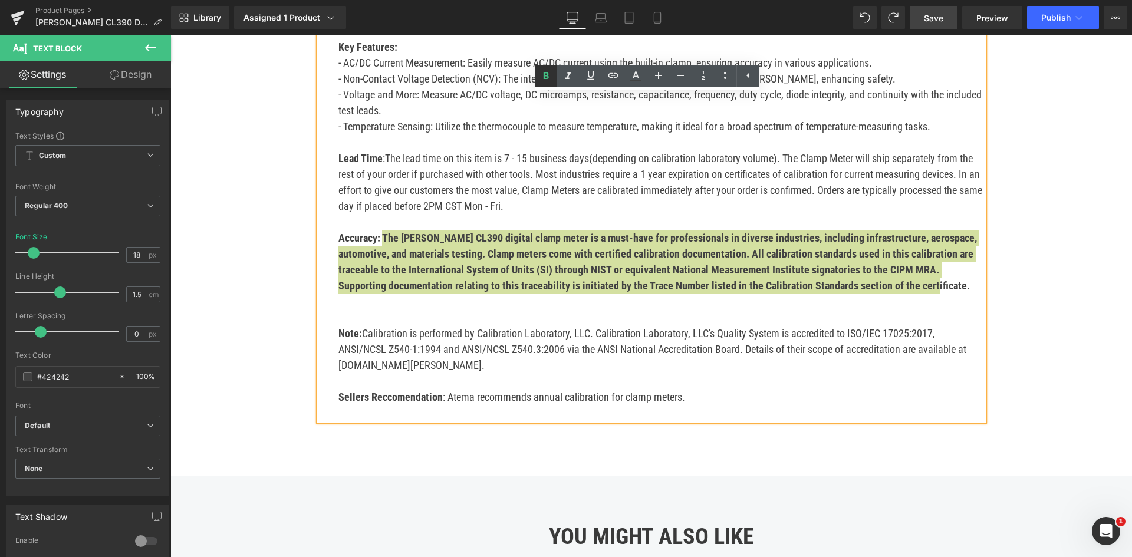
click at [540, 77] on icon at bounding box center [546, 76] width 14 height 14
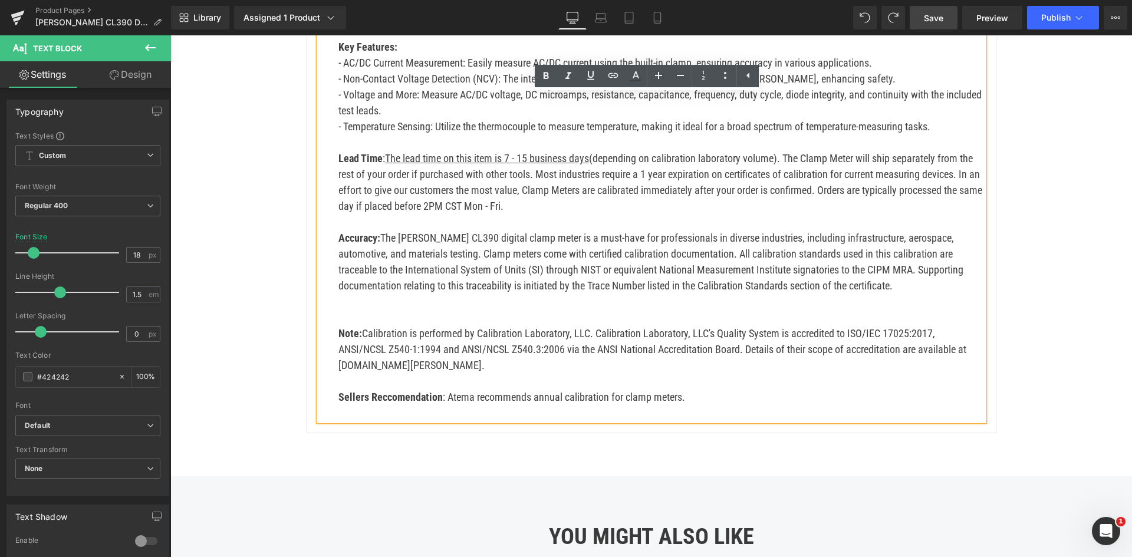
click at [399, 309] on p at bounding box center [660, 317] width 645 height 16
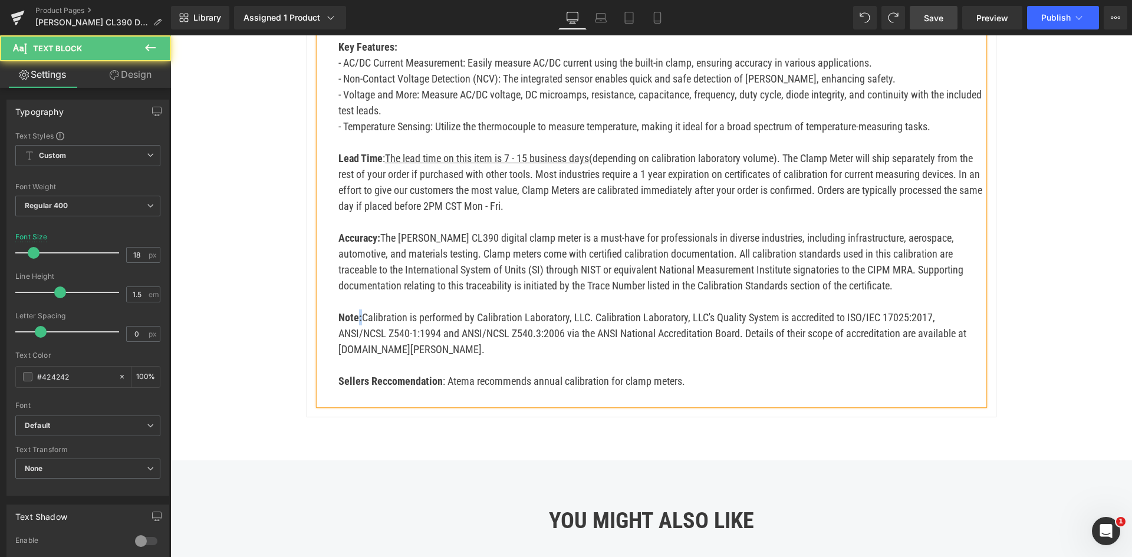
click at [355, 311] on strong "Note:" at bounding box center [350, 317] width 24 height 12
click at [373, 232] on strong "Accuracy:" at bounding box center [359, 238] width 42 height 12
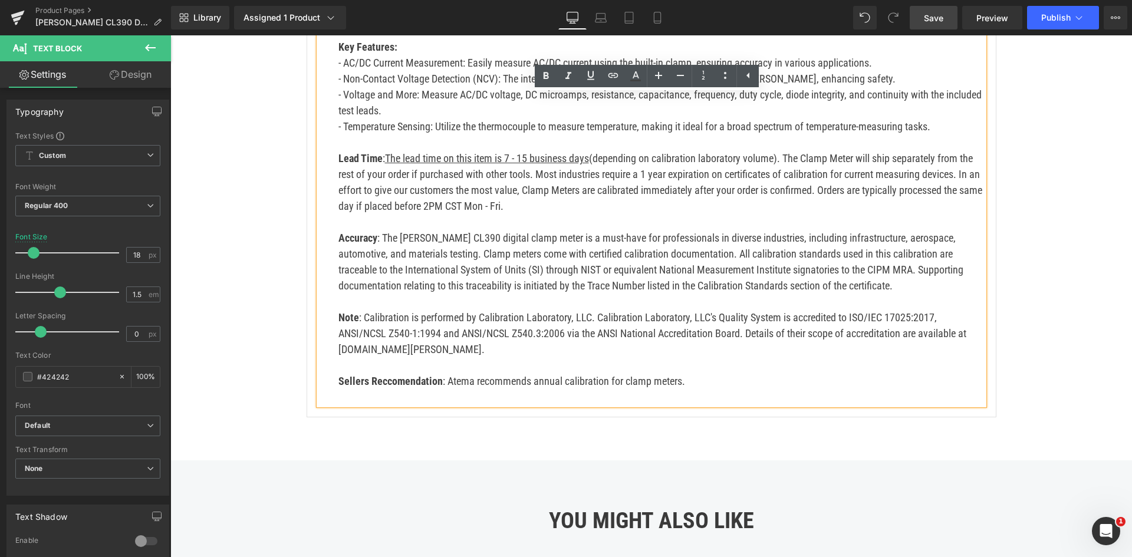
click at [452, 197] on p "Lead Time : The lead time on this item is 7 - 15 business days (depending on ca…" at bounding box center [660, 182] width 645 height 64
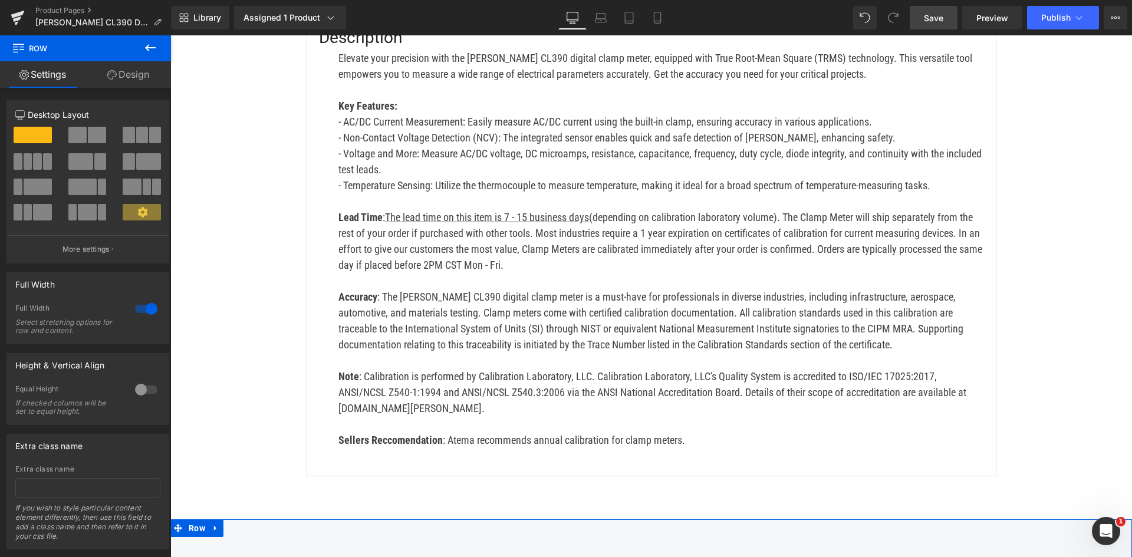
scroll to position [587, 0]
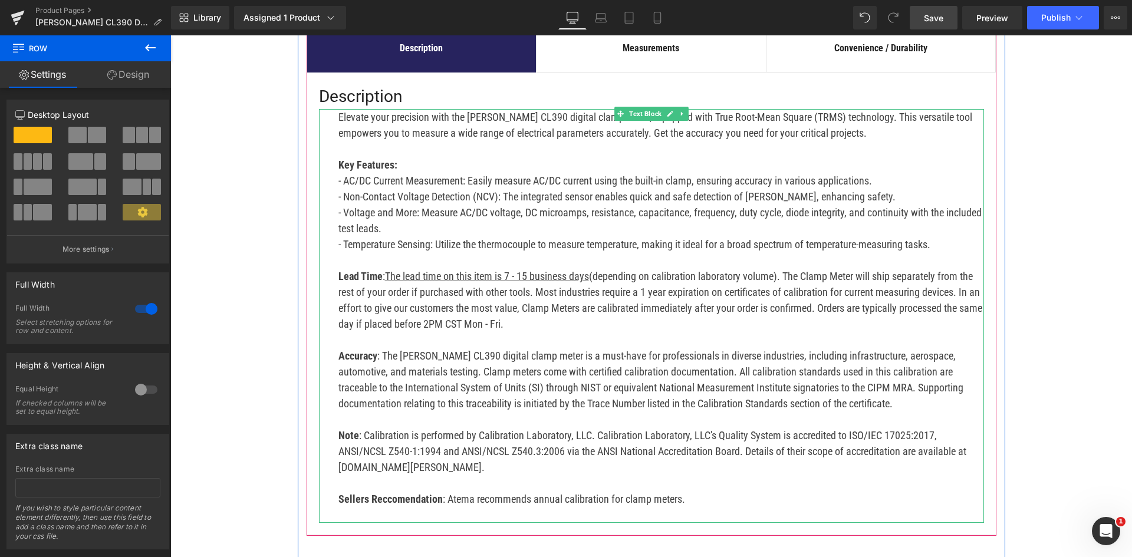
click at [341, 173] on p "- AC/DC Current Measurement: Easily measure AC/DC current using the built-in cl…" at bounding box center [660, 181] width 645 height 16
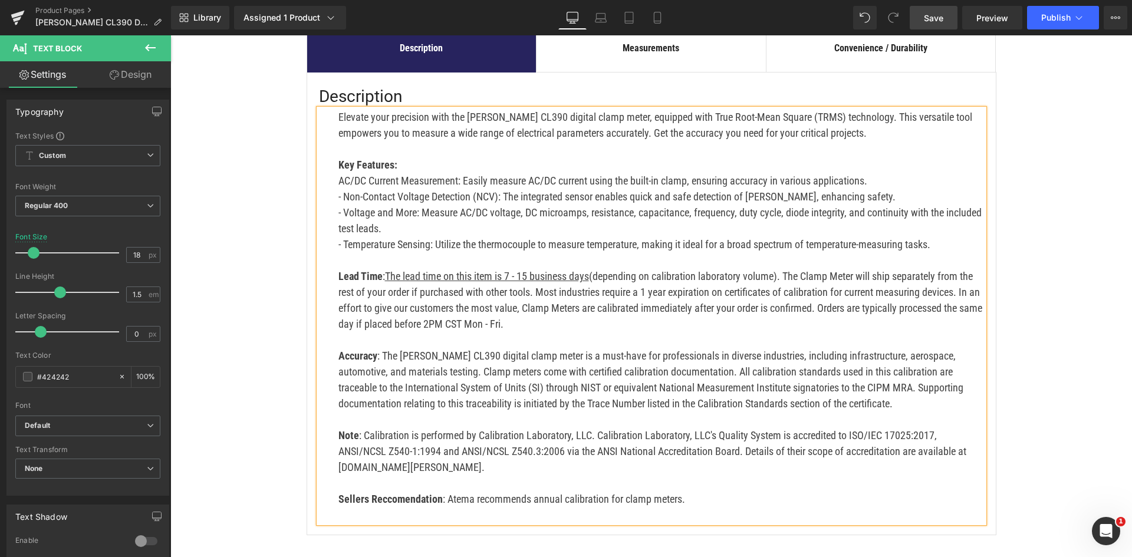
click at [338, 189] on p "- Non-Contact Voltage Detection (NCV): The integrated sensor enables quick and …" at bounding box center [660, 197] width 645 height 16
click at [340, 205] on p "- Voltage and More: Measure AC/DC voltage, DC microamps, resistance, capacitanc…" at bounding box center [660, 221] width 645 height 32
click at [339, 236] on p "- Temperature Sensing: Utilize the thermocouple to measure temperature, making …" at bounding box center [660, 244] width 645 height 16
click at [338, 173] on p "AC/DC Current Measurement: Easily measure AC/DC current using the built-in clam…" at bounding box center [660, 181] width 645 height 16
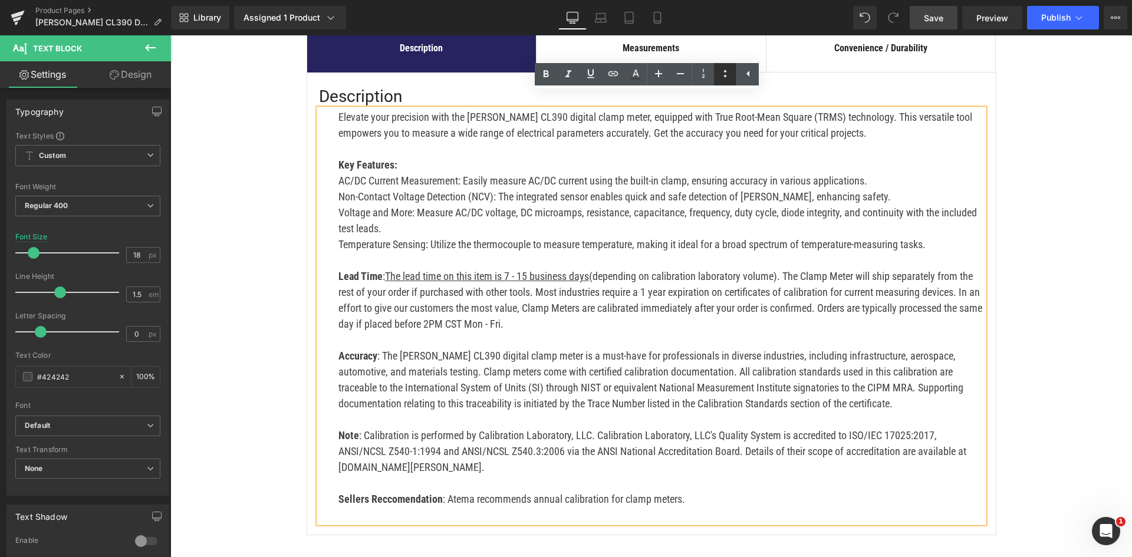
click at [721, 67] on icon at bounding box center [725, 74] width 14 height 14
click at [585, 189] on p "Non-Contact Voltage Detection (NCV): The integrated sensor enables quick and sa…" at bounding box center [660, 197] width 645 height 16
click at [608, 173] on p "AC/DC Current Measurement: Easily measure AC/DC current using the built-in clam…" at bounding box center [660, 181] width 645 height 16
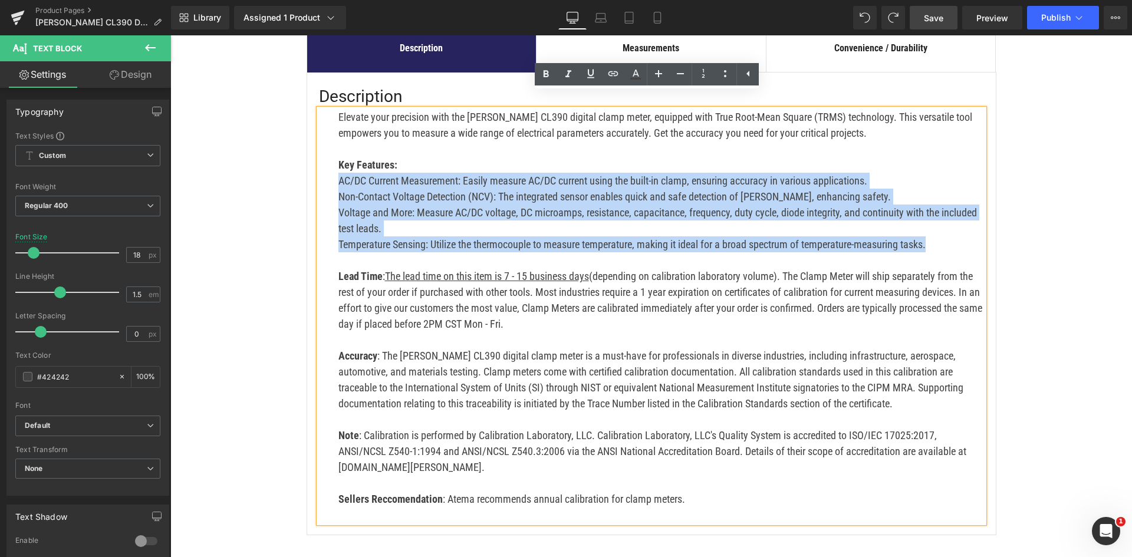
drag, startPoint x: 334, startPoint y: 162, endPoint x: 927, endPoint y: 225, distance: 595.8
click at [927, 225] on div "Elevate your precision with the Klein CL390 digital clamp meter, equipped with …" at bounding box center [651, 316] width 665 height 414
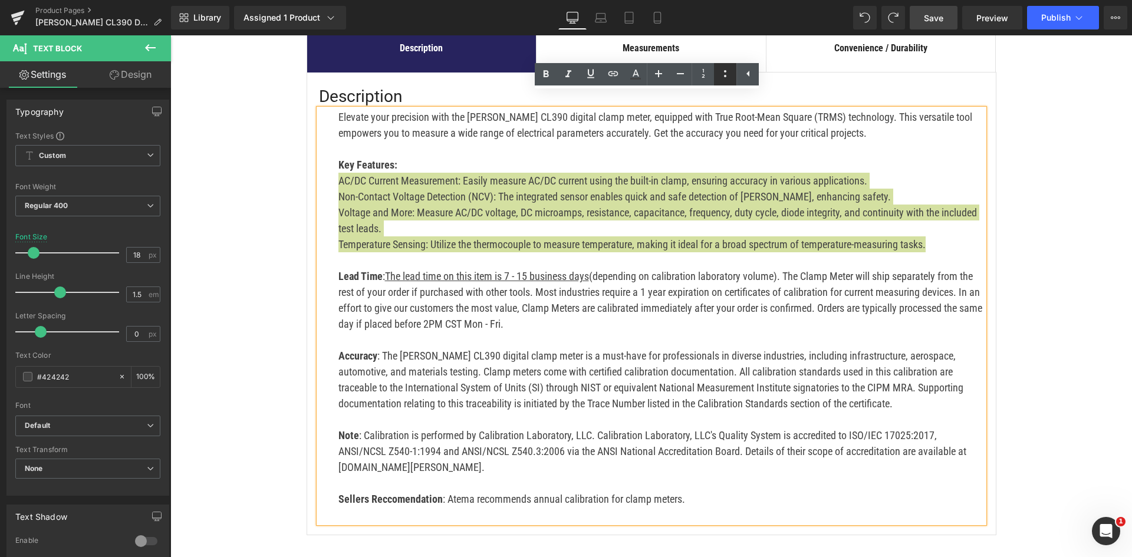
click at [719, 70] on icon at bounding box center [725, 74] width 14 height 14
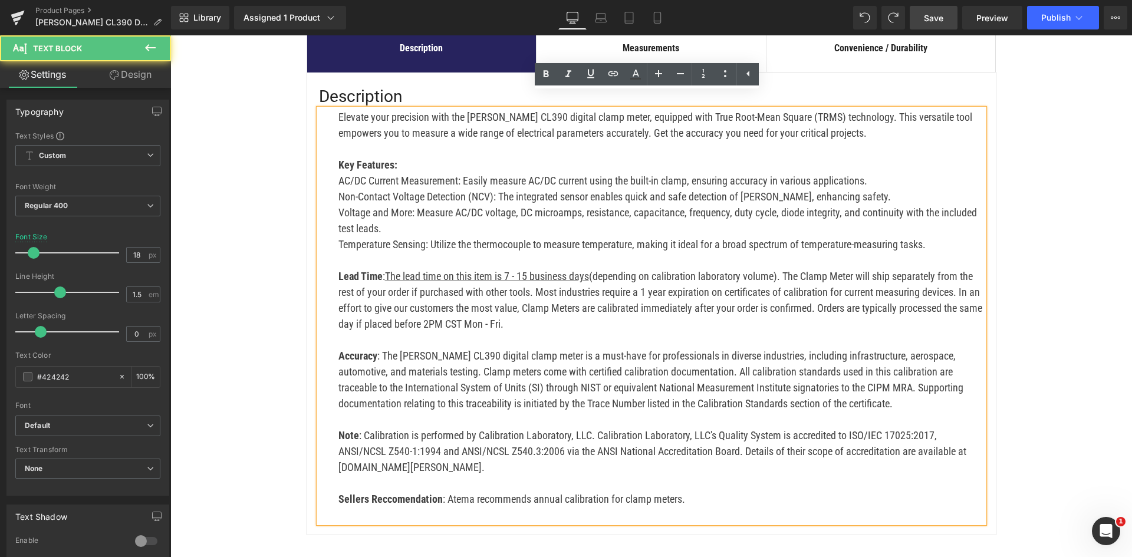
click at [385, 189] on p "Non-Contact Voltage Detection (NCV): The integrated sensor enables quick and sa…" at bounding box center [660, 197] width 645 height 16
drag, startPoint x: 454, startPoint y: 164, endPoint x: 335, endPoint y: 163, distance: 119.7
click at [338, 173] on p "AC/DC Current Measurement: Easily measure AC/DC current using the built-in clam…" at bounding box center [660, 181] width 645 height 16
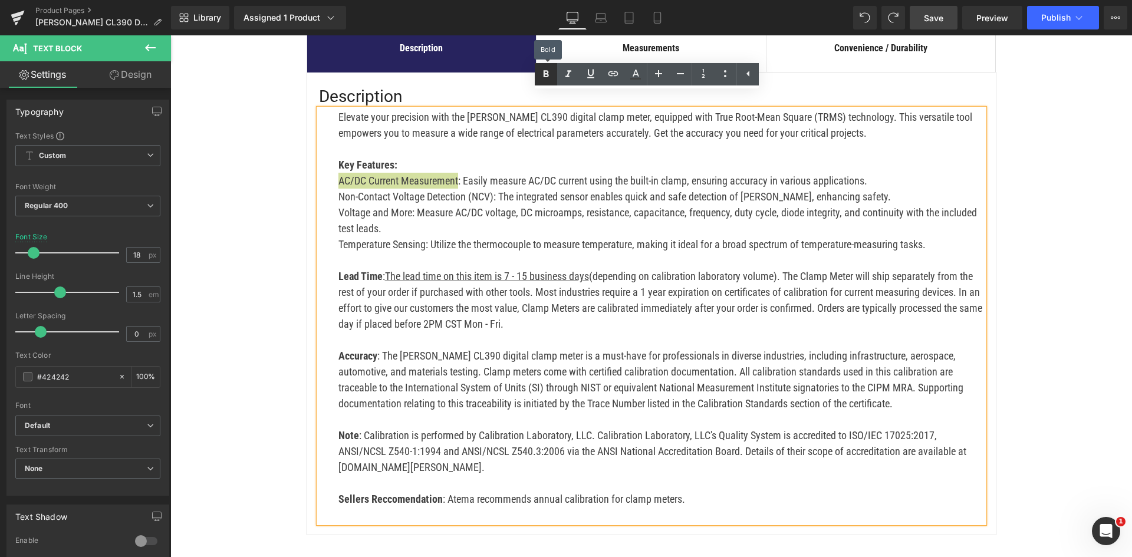
click at [548, 75] on icon at bounding box center [545, 74] width 5 height 7
drag, startPoint x: 490, startPoint y: 180, endPoint x: 335, endPoint y: 179, distance: 155.6
click at [338, 189] on p "Non-Contact Voltage Detection (NCV): The integrated sensor enables quick and sa…" at bounding box center [660, 197] width 645 height 16
click at [552, 66] on link at bounding box center [546, 74] width 22 height 22
click at [579, 205] on p "Voltage and More: Measure AC/DC voltage, DC microamps, resistance, capacitance,…" at bounding box center [660, 221] width 645 height 32
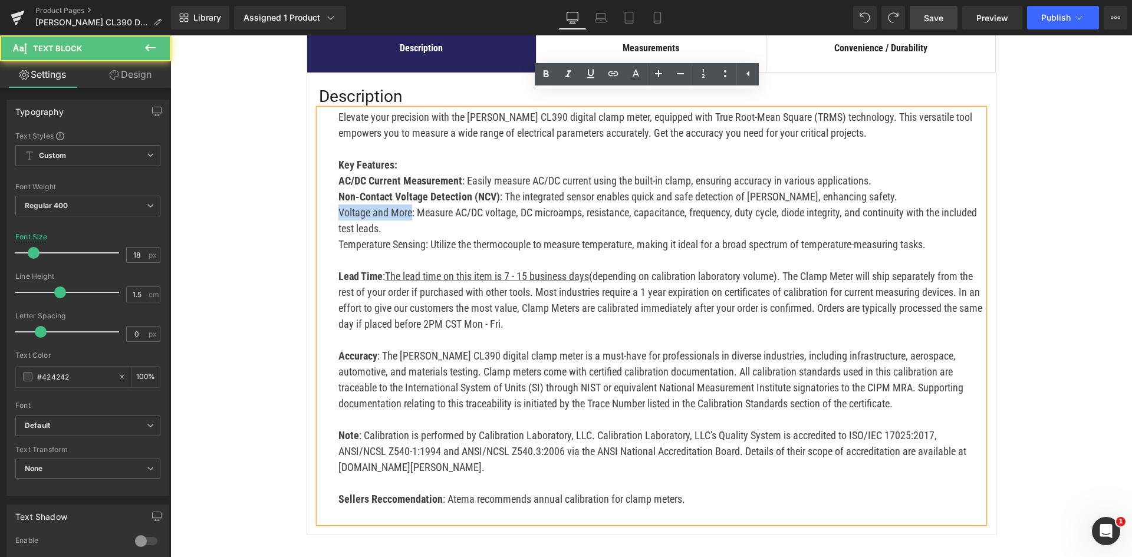
drag, startPoint x: 407, startPoint y: 195, endPoint x: 315, endPoint y: 195, distance: 92.0
click at [319, 195] on div "Elevate your precision with the Klein CL390 digital clamp meter, equipped with …" at bounding box center [651, 316] width 665 height 414
click at [540, 71] on icon at bounding box center [546, 74] width 14 height 14
drag, startPoint x: 420, startPoint y: 229, endPoint x: 327, endPoint y: 230, distance: 93.1
click at [327, 230] on div "Elevate your precision with the Klein CL390 digital clamp meter, equipped with …" at bounding box center [651, 316] width 665 height 414
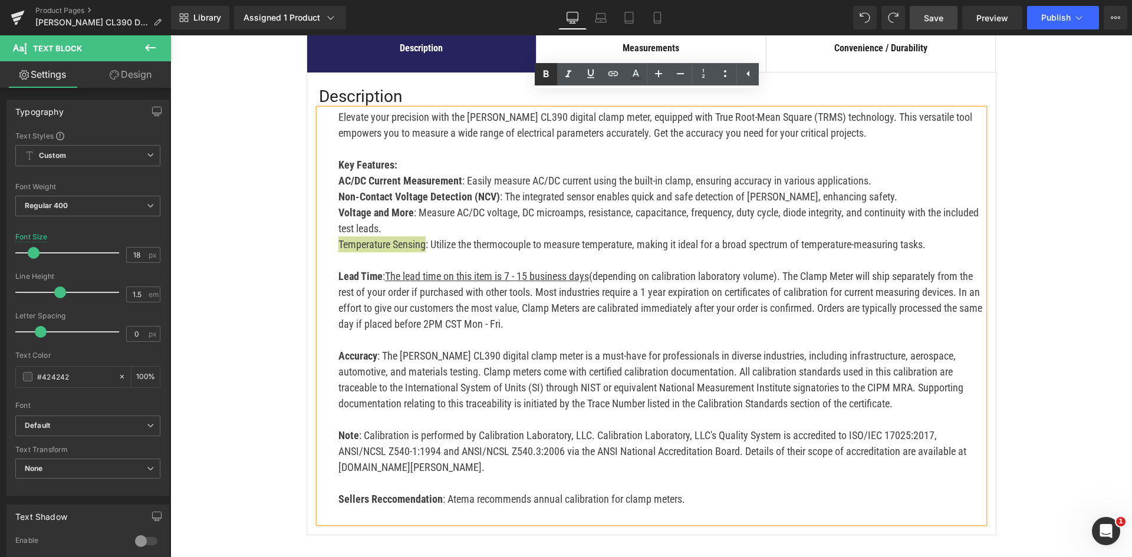
drag, startPoint x: 544, startPoint y: 71, endPoint x: 375, endPoint y: 64, distance: 168.7
click at [544, 71] on icon at bounding box center [545, 74] width 5 height 7
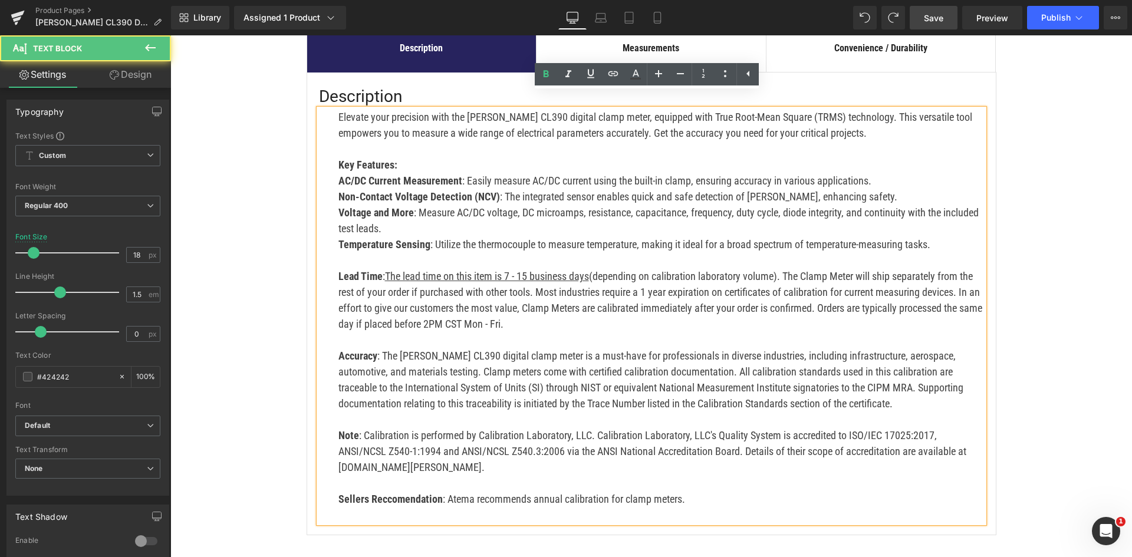
click at [565, 173] on p "AC/DC Current Measurement : Easily measure AC/DC current using the built-in cla…" at bounding box center [660, 181] width 645 height 16
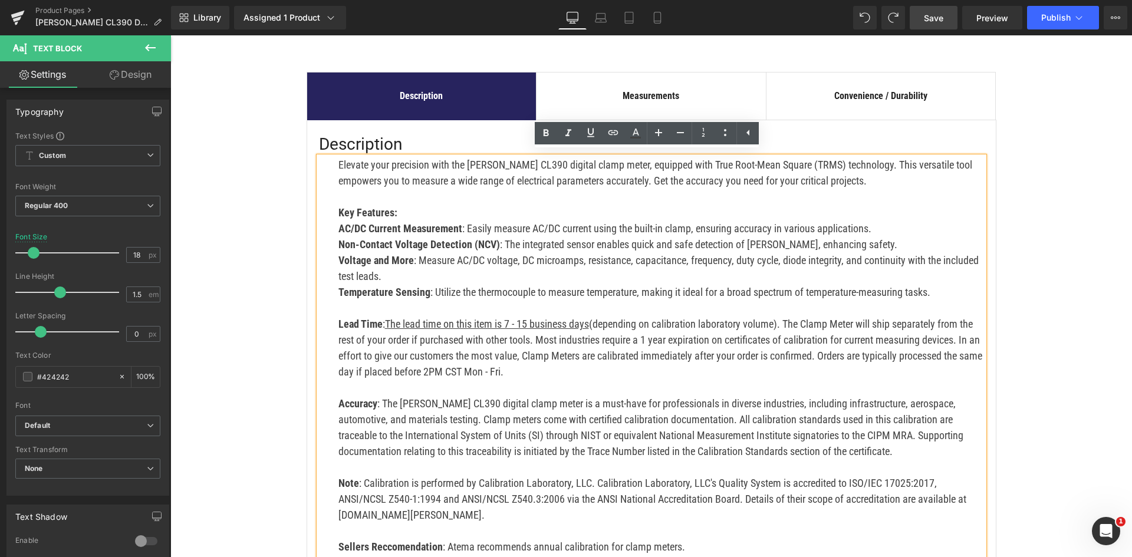
scroll to position [528, 0]
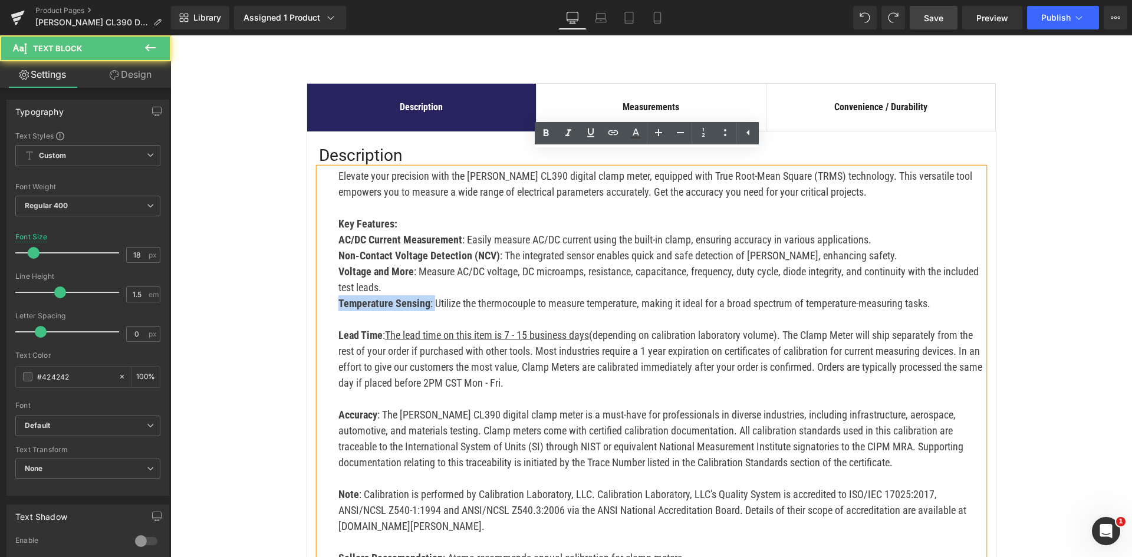
drag, startPoint x: 428, startPoint y: 288, endPoint x: 334, endPoint y: 289, distance: 94.3
click at [338, 295] on p "Temperature Sensing : Utilize the thermocouple to measure temperature, making i…" at bounding box center [660, 303] width 645 height 16
drag, startPoint x: 411, startPoint y: 254, endPoint x: 325, endPoint y: 259, distance: 85.6
click at [325, 259] on div "Elevate your precision with the Klein CL390 digital clamp meter, equipped with …" at bounding box center [651, 375] width 665 height 414
drag, startPoint x: 414, startPoint y: 256, endPoint x: 318, endPoint y: 259, distance: 95.6
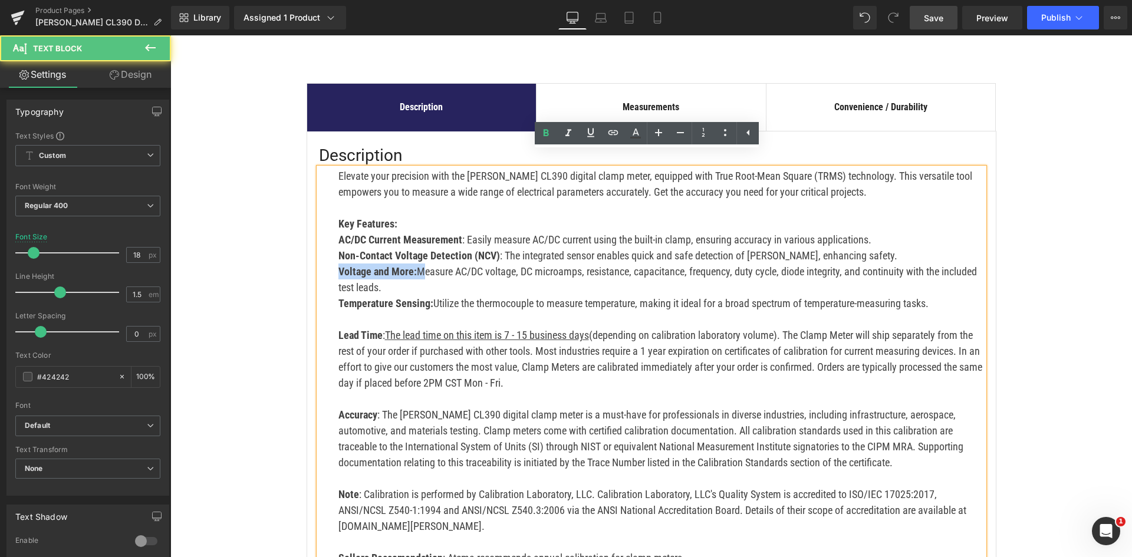
click at [319, 259] on div "Elevate your precision with the Klein CL390 digital clamp meter, equipped with …" at bounding box center [651, 375] width 665 height 414
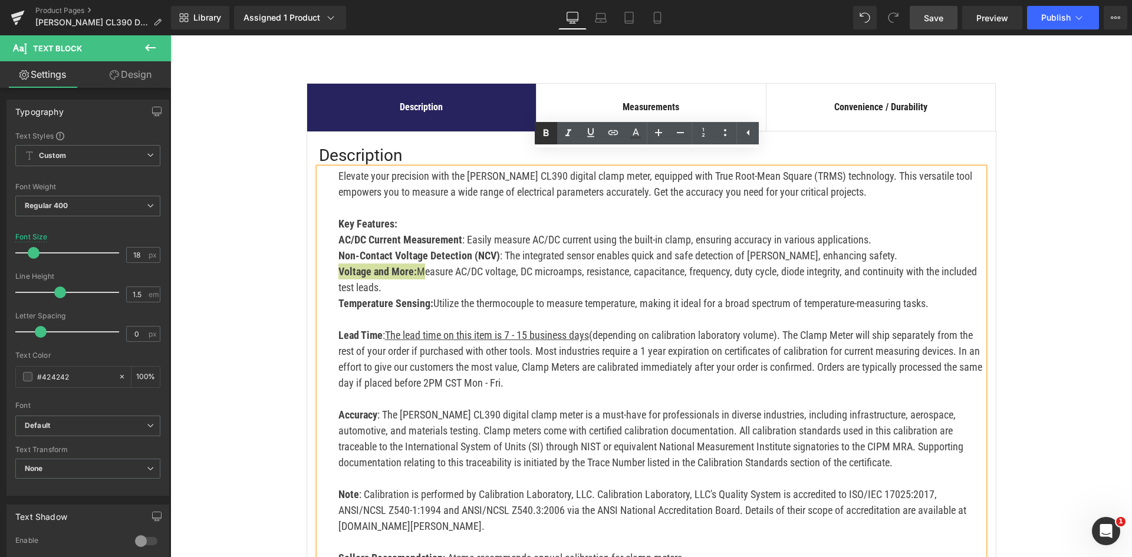
click at [540, 135] on icon at bounding box center [546, 133] width 14 height 14
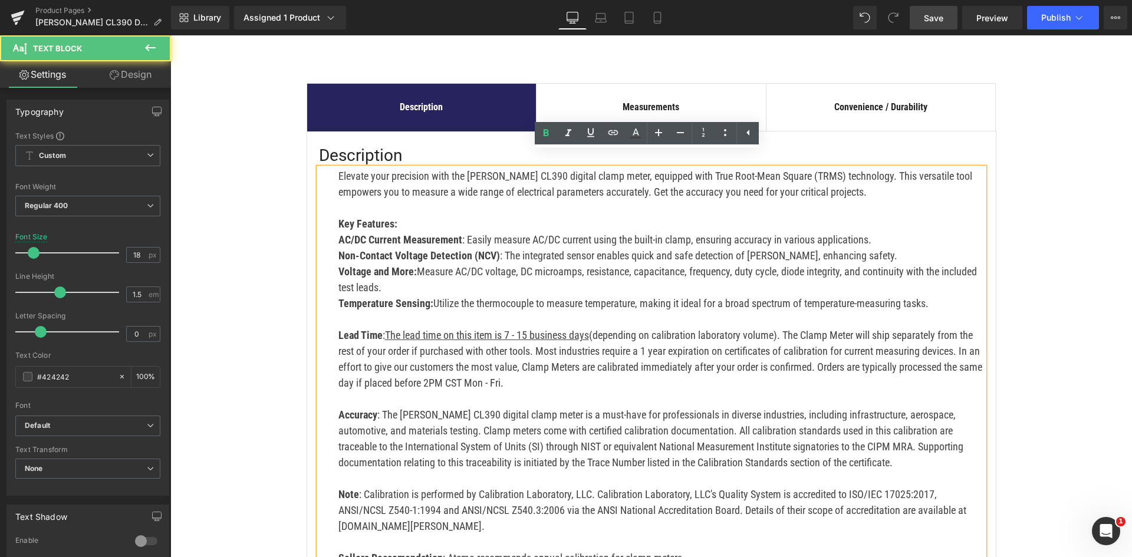
drag, startPoint x: 413, startPoint y: 251, endPoint x: 327, endPoint y: 260, distance: 86.6
click at [327, 260] on div "Elevate your precision with the Klein CL390 digital clamp meter, equipped with …" at bounding box center [651, 375] width 665 height 414
click at [552, 133] on icon at bounding box center [546, 133] width 14 height 14
drag, startPoint x: 429, startPoint y: 283, endPoint x: 331, endPoint y: 295, distance: 98.6
click at [331, 295] on div "Elevate your precision with the Klein CL390 digital clamp meter, equipped with …" at bounding box center [651, 375] width 665 height 414
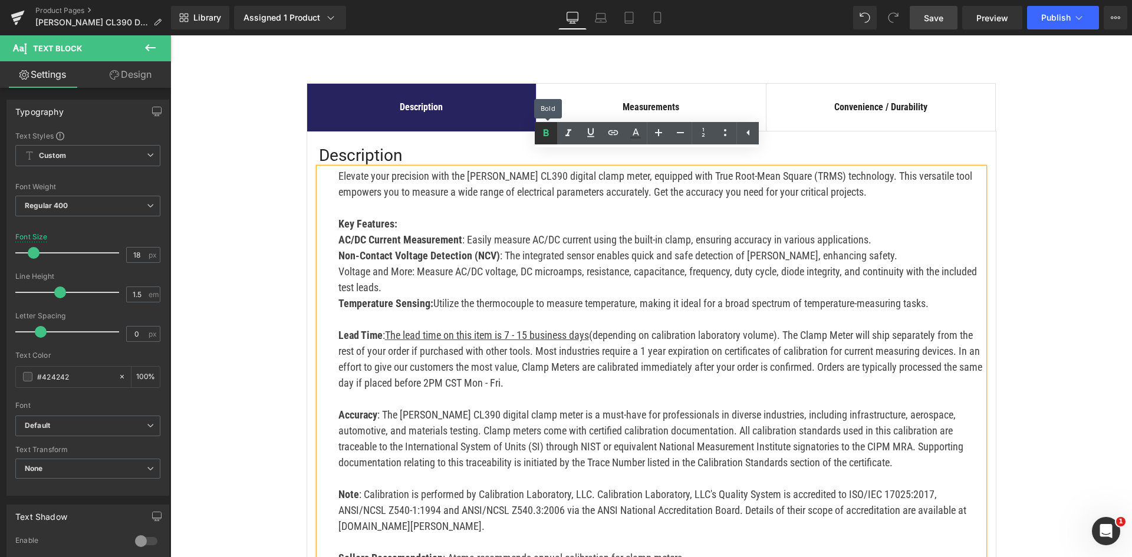
click at [536, 133] on link at bounding box center [546, 133] width 22 height 22
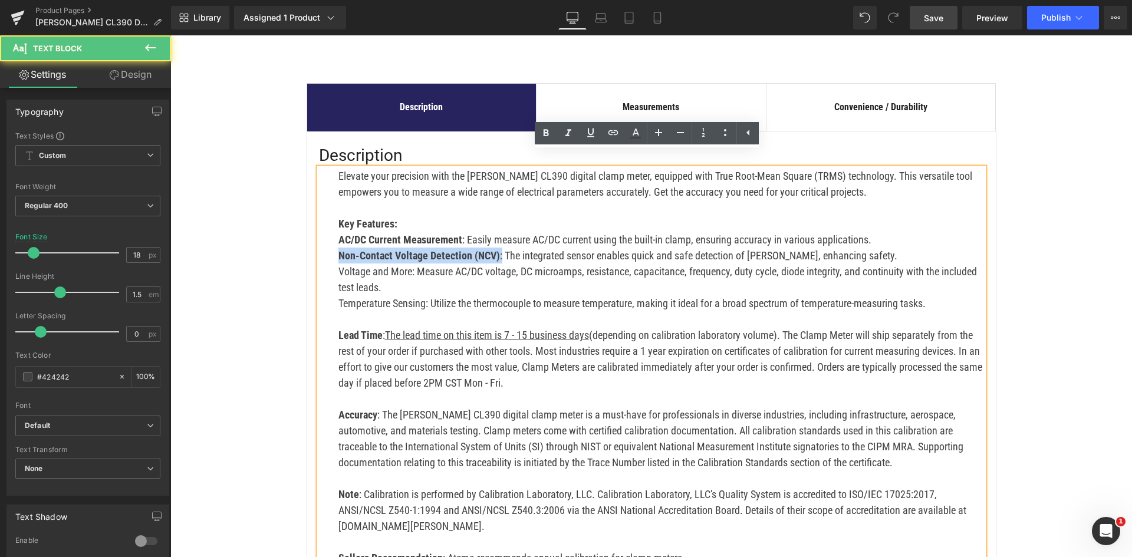
drag, startPoint x: 494, startPoint y: 239, endPoint x: 319, endPoint y: 248, distance: 175.3
click at [319, 248] on div "Elevate your precision with the Klein CL390 digital clamp meter, equipped with …" at bounding box center [651, 375] width 665 height 414
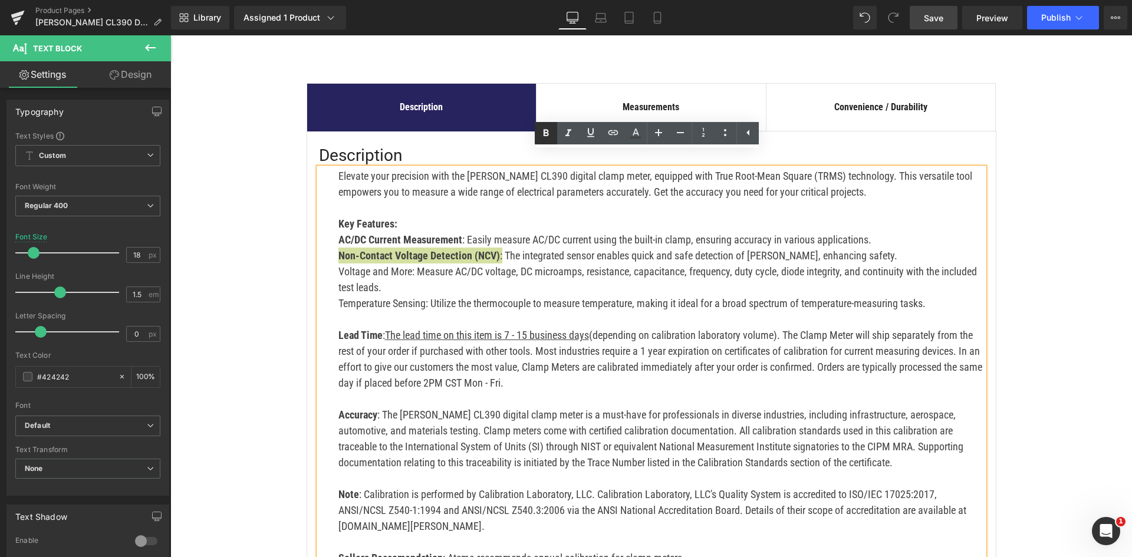
click at [548, 128] on icon at bounding box center [546, 133] width 14 height 14
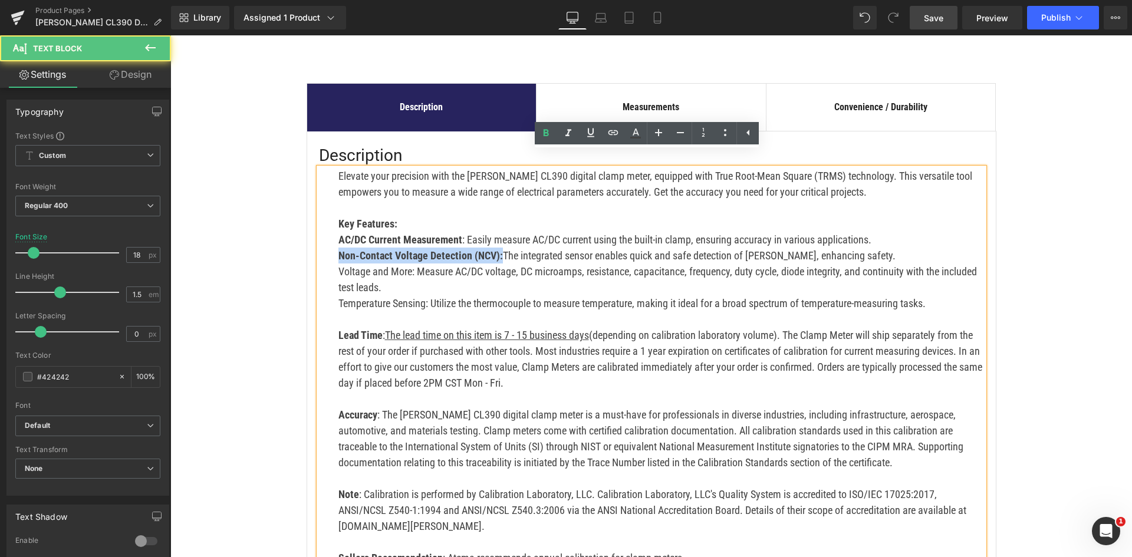
drag, startPoint x: 496, startPoint y: 238, endPoint x: 331, endPoint y: 248, distance: 165.3
click at [331, 248] on div "Elevate your precision with the Klein CL390 digital clamp meter, equipped with …" at bounding box center [651, 375] width 665 height 414
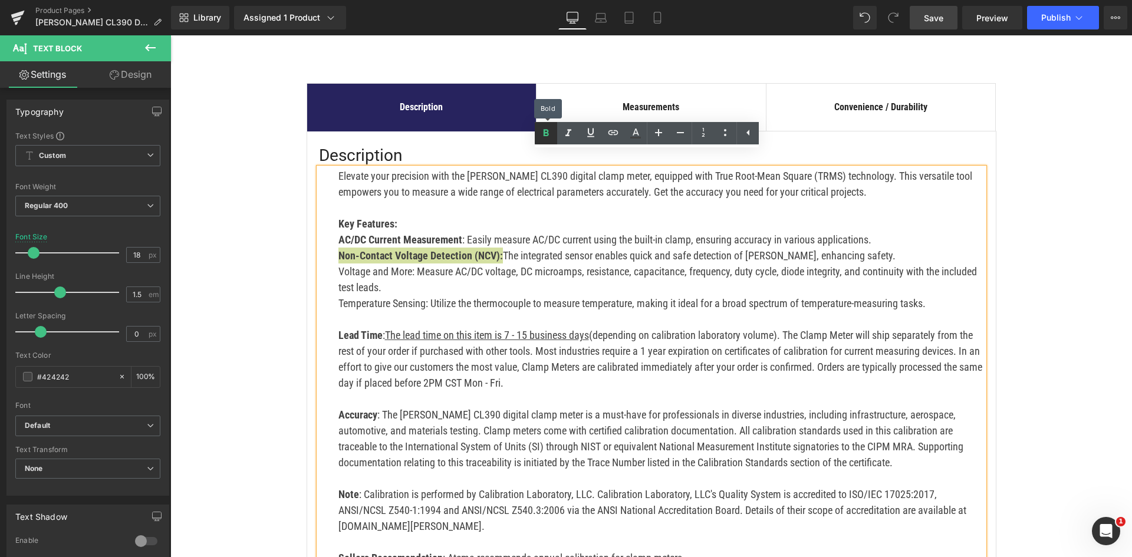
click at [545, 126] on icon at bounding box center [546, 133] width 14 height 14
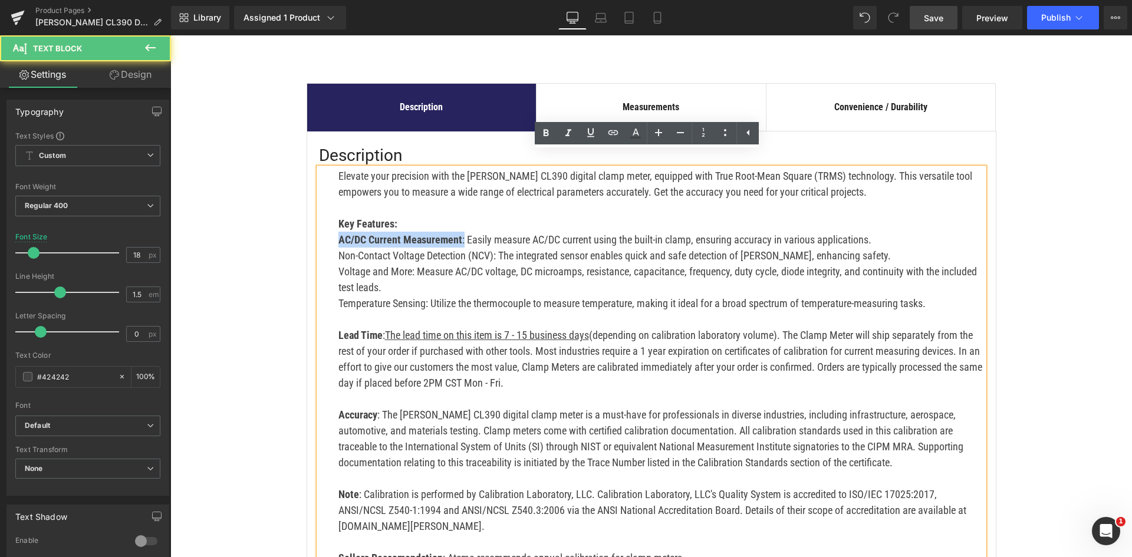
drag, startPoint x: 459, startPoint y: 222, endPoint x: 333, endPoint y: 230, distance: 126.4
click at [333, 230] on div "Elevate your precision with the Klein CL390 digital clamp meter, equipped with …" at bounding box center [651, 375] width 665 height 414
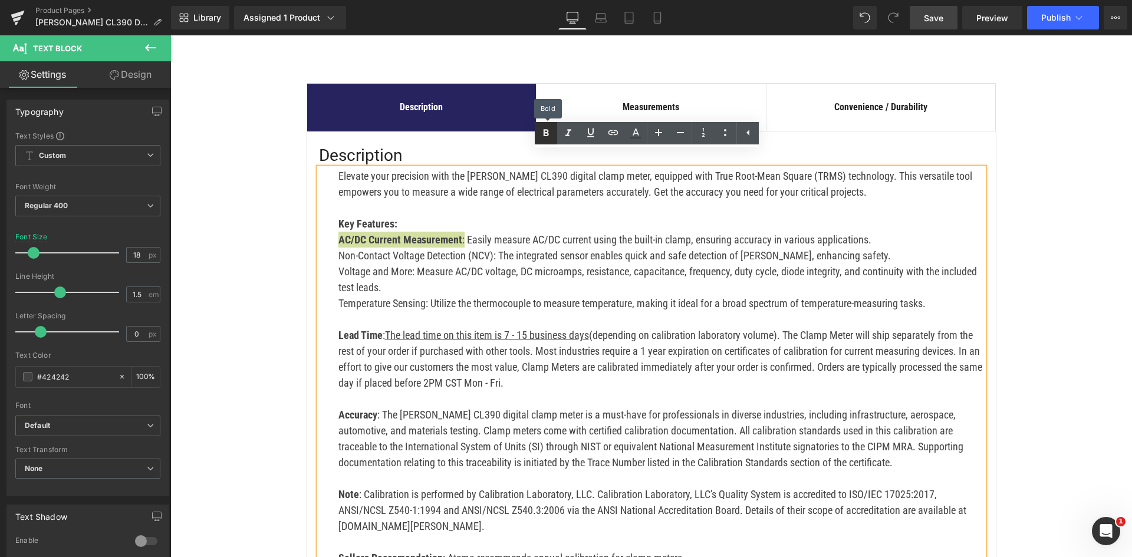
click at [549, 131] on icon at bounding box center [546, 133] width 14 height 14
drag, startPoint x: 461, startPoint y: 221, endPoint x: 319, endPoint y: 224, distance: 141.5
click at [319, 224] on div "Elevate your precision with the Klein CL390 digital clamp meter, equipped with …" at bounding box center [651, 375] width 665 height 414
click at [548, 127] on icon at bounding box center [546, 133] width 14 height 14
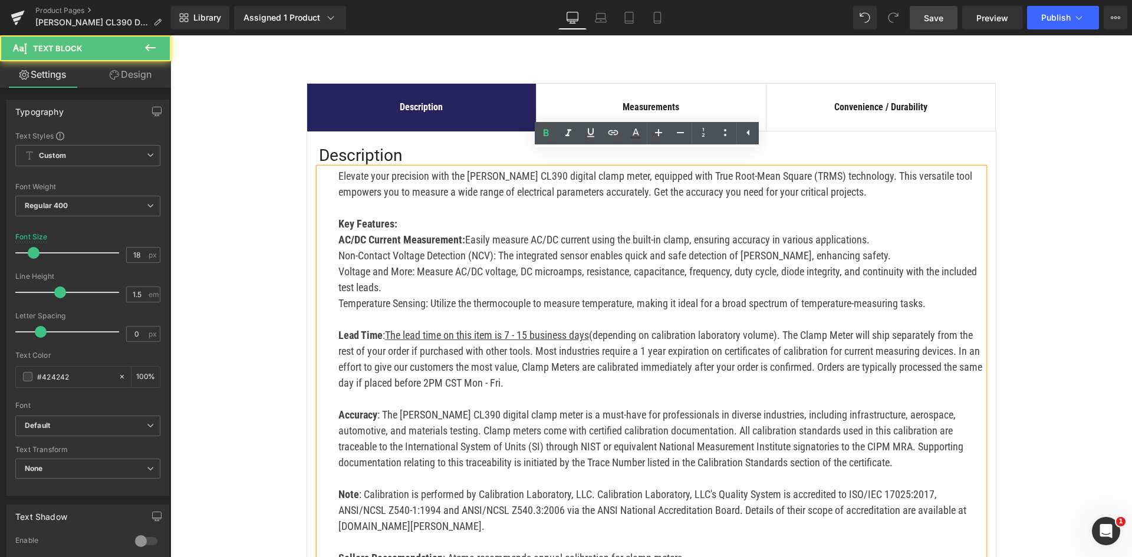
drag, startPoint x: 461, startPoint y: 221, endPoint x: 337, endPoint y: 223, distance: 124.4
click at [338, 233] on span "AC/DC Current Measurement:" at bounding box center [401, 239] width 127 height 12
click at [553, 133] on link at bounding box center [546, 133] width 22 height 22
click at [338, 232] on p "AC/DC Current Measurement: Easily measure AC/DC current using the built-in clam…" at bounding box center [660, 240] width 645 height 16
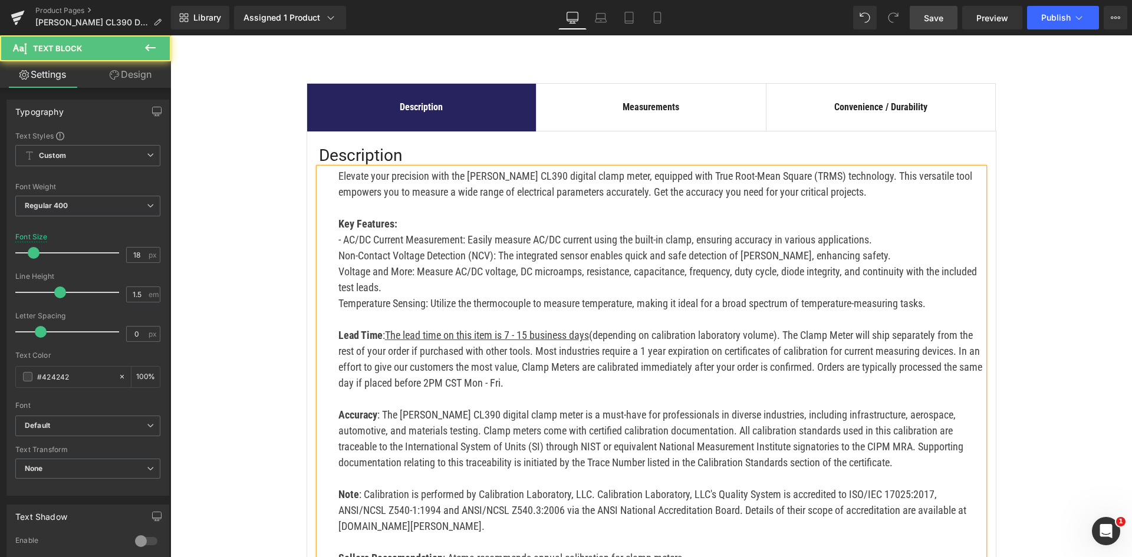
click at [338, 248] on p "Non-Contact Voltage Detection (NCV): The integrated sensor enables quick and sa…" at bounding box center [660, 256] width 645 height 16
click at [338, 263] on p "Voltage and More: Measure AC/DC voltage, DC microamps, resistance, capacitance,…" at bounding box center [660, 279] width 645 height 32
click at [332, 270] on div "Elevate your precision with the Klein CL390 digital clamp meter, equipped with …" at bounding box center [651, 375] width 665 height 414
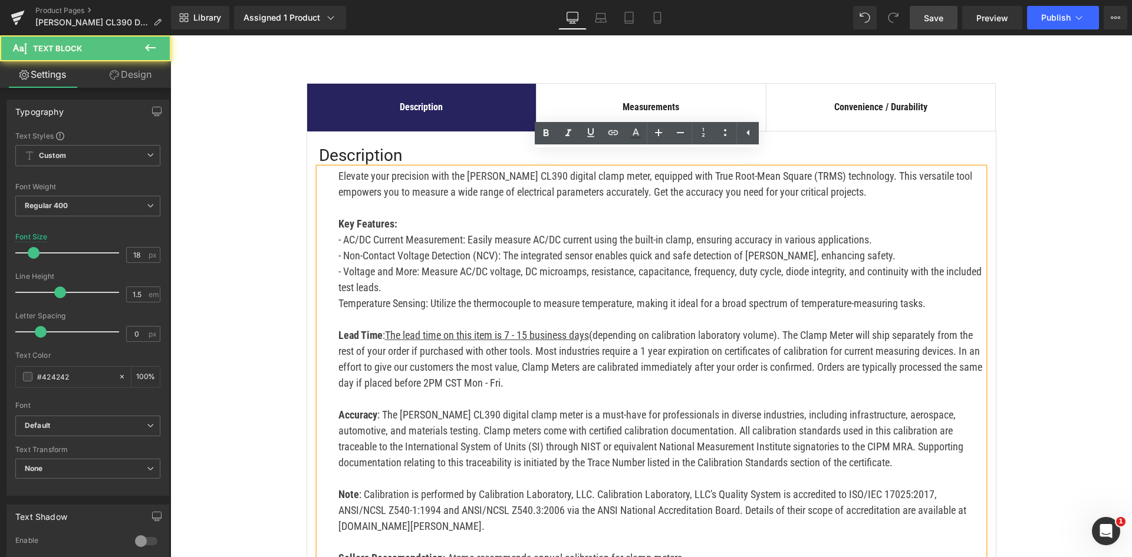
click at [333, 288] on div "Elevate your precision with the Klein CL390 digital clamp meter, equipped with …" at bounding box center [651, 375] width 665 height 414
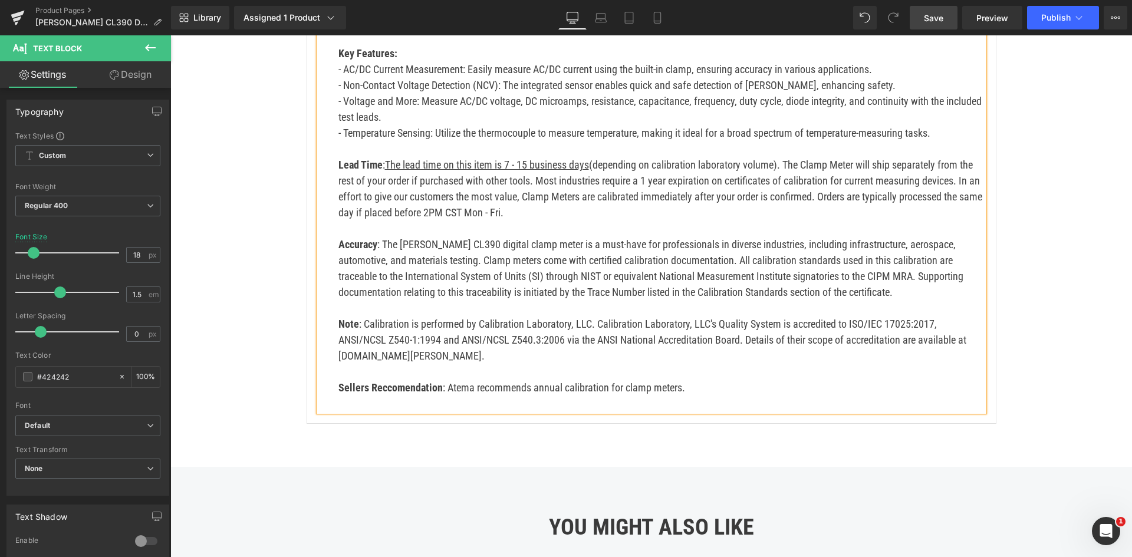
scroll to position [589, 0]
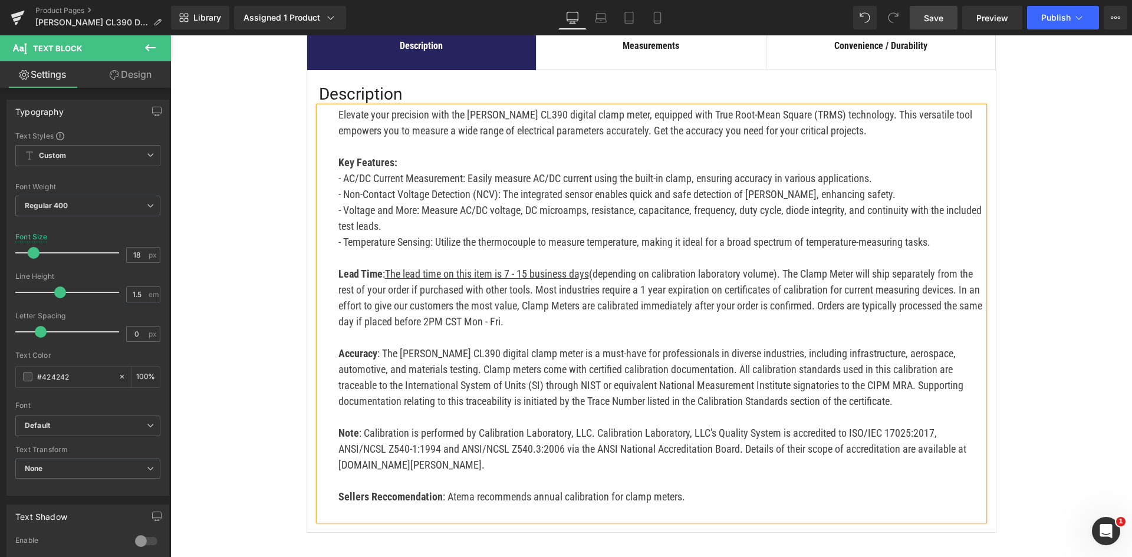
click at [939, 22] on span "Save" at bounding box center [933, 18] width 19 height 12
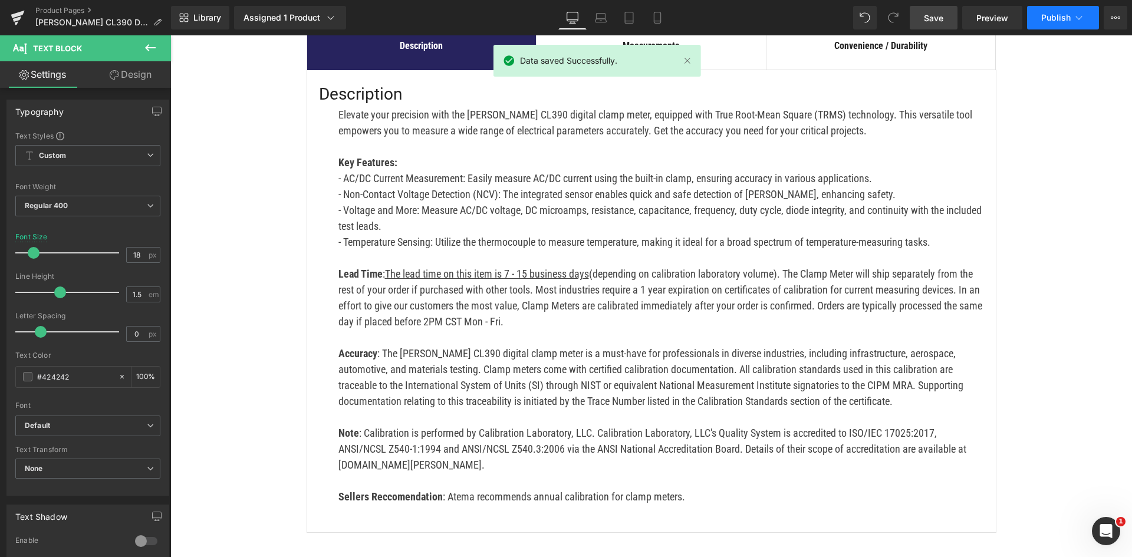
click at [1060, 11] on button "Publish" at bounding box center [1063, 18] width 72 height 24
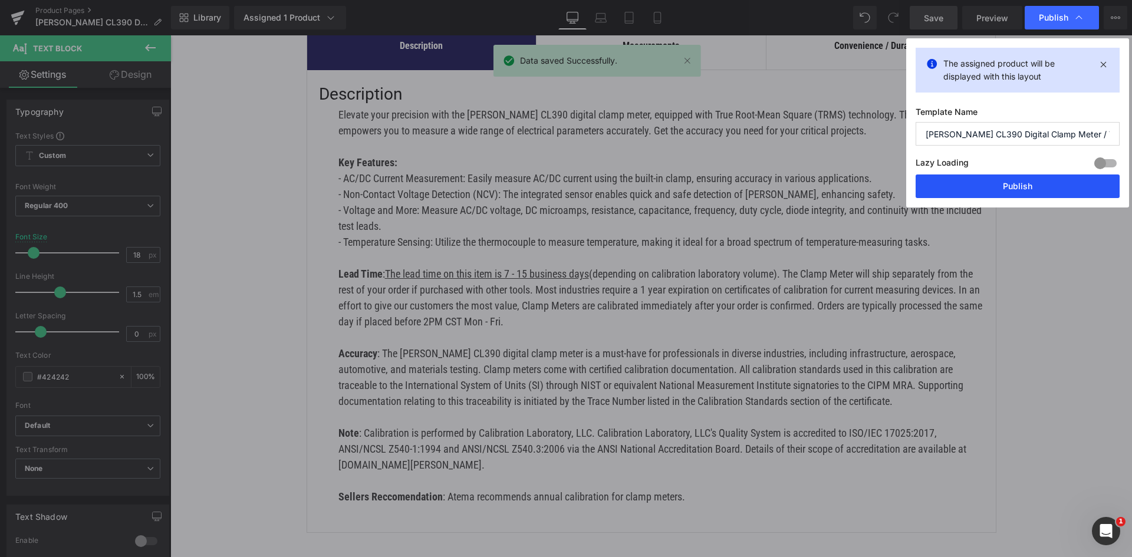
click at [1059, 194] on button "Publish" at bounding box center [1017, 186] width 204 height 24
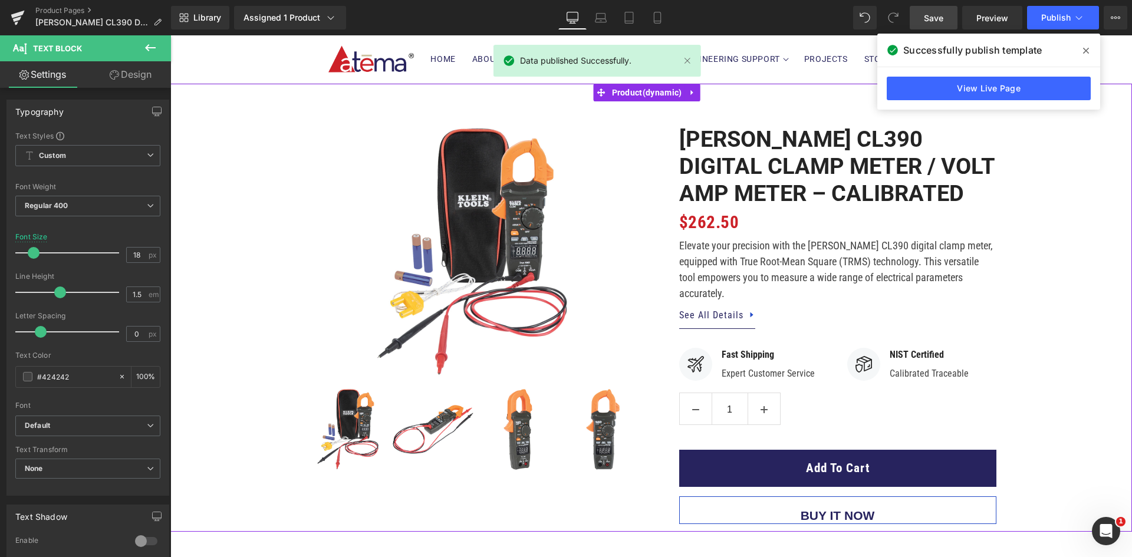
scroll to position [0, 0]
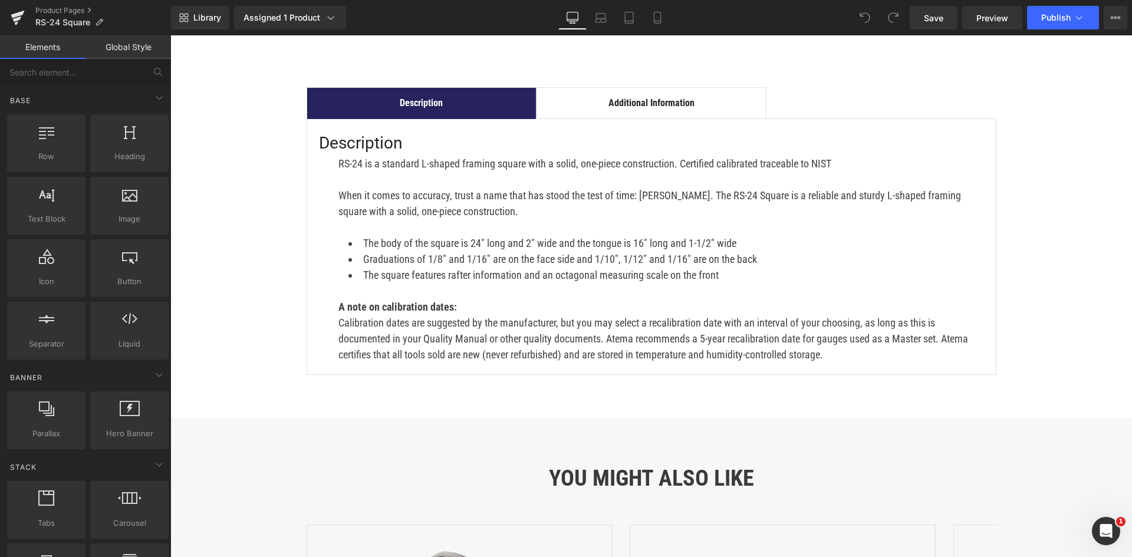
scroll to position [472, 0]
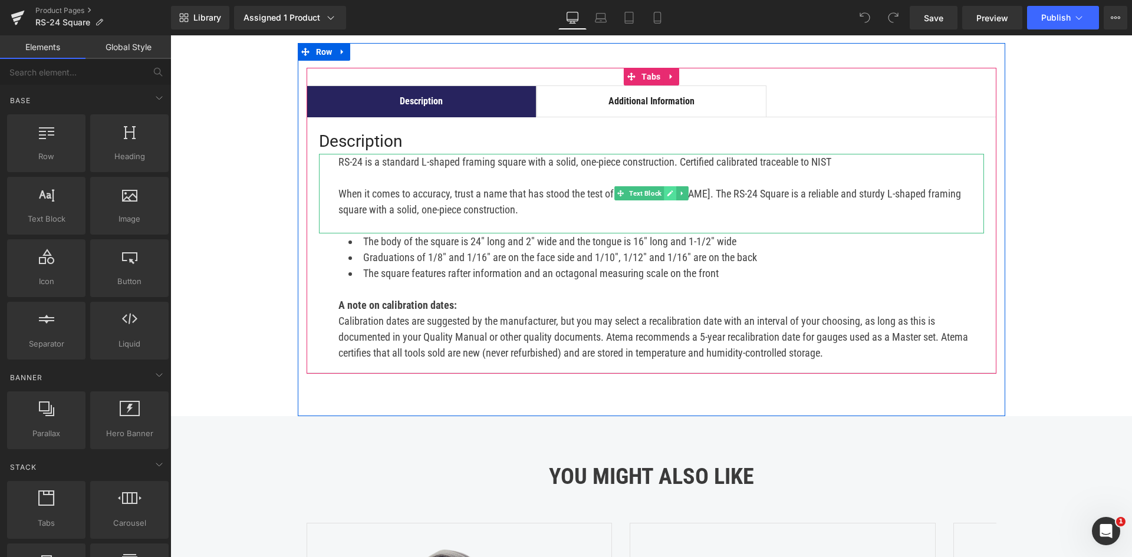
click at [667, 196] on icon at bounding box center [670, 193] width 6 height 7
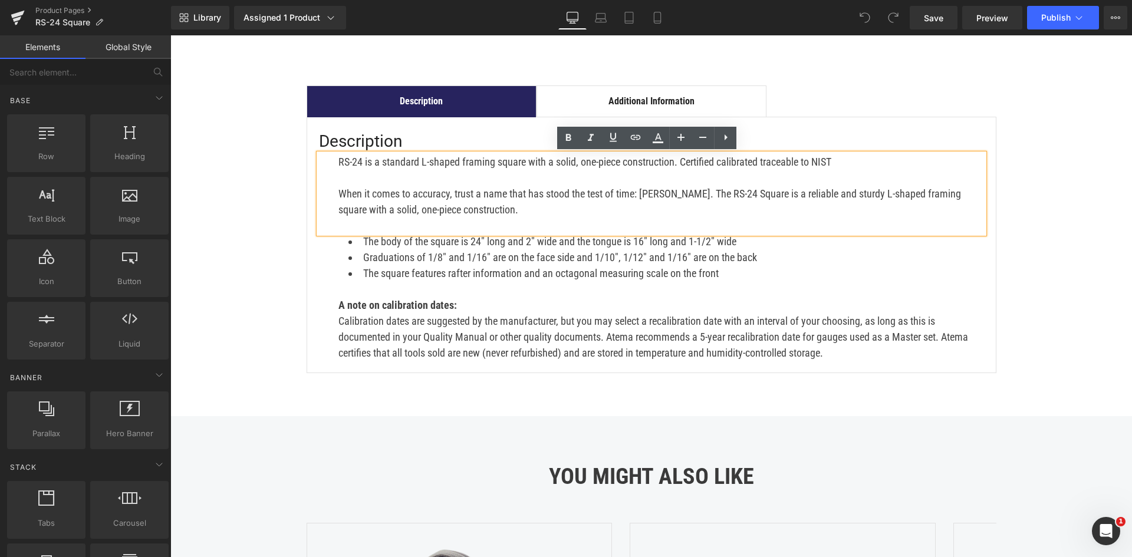
click at [833, 158] on p "RS-24 is a standard L-shaped framing square with a solid, one-piece constructio…" at bounding box center [660, 162] width 645 height 16
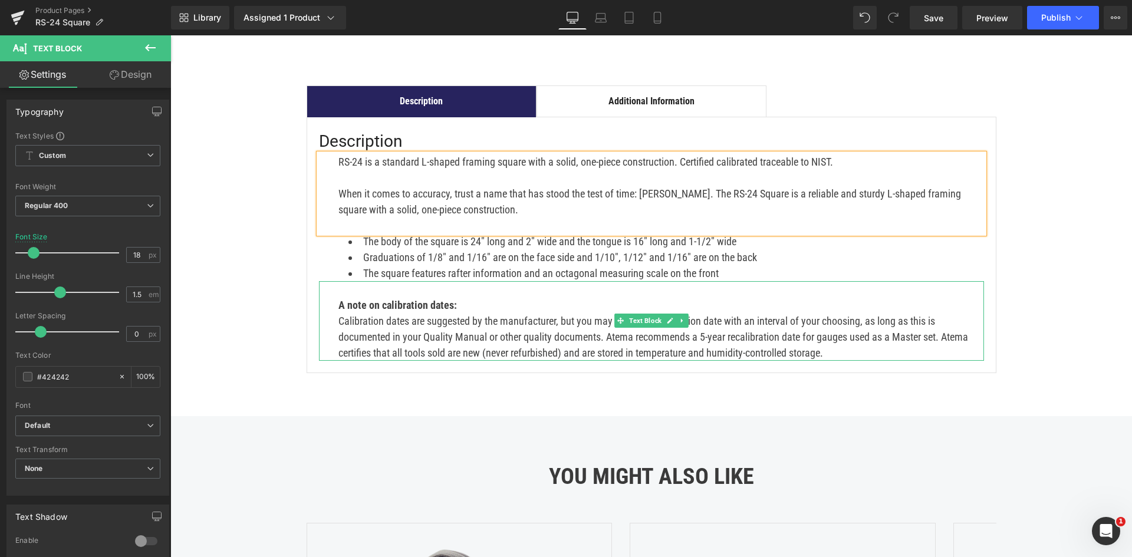
click at [430, 303] on strong "A note on calibration dates:" at bounding box center [397, 305] width 118 height 12
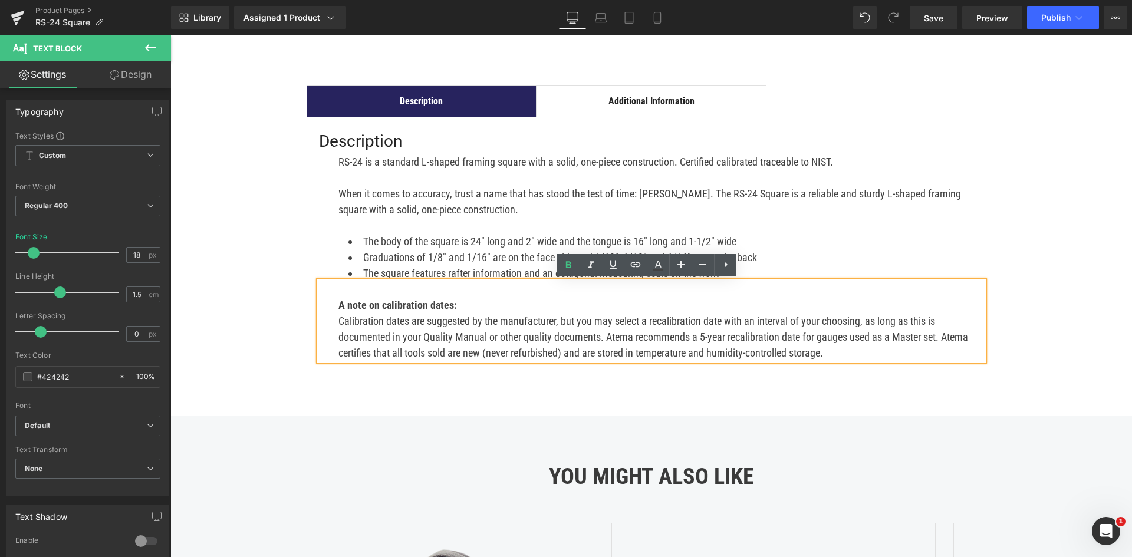
click at [338, 305] on strong "A note on calibration dates:" at bounding box center [397, 305] width 118 height 12
click at [373, 304] on strong "Seller's note on calibration dates:" at bounding box center [410, 305] width 144 height 12
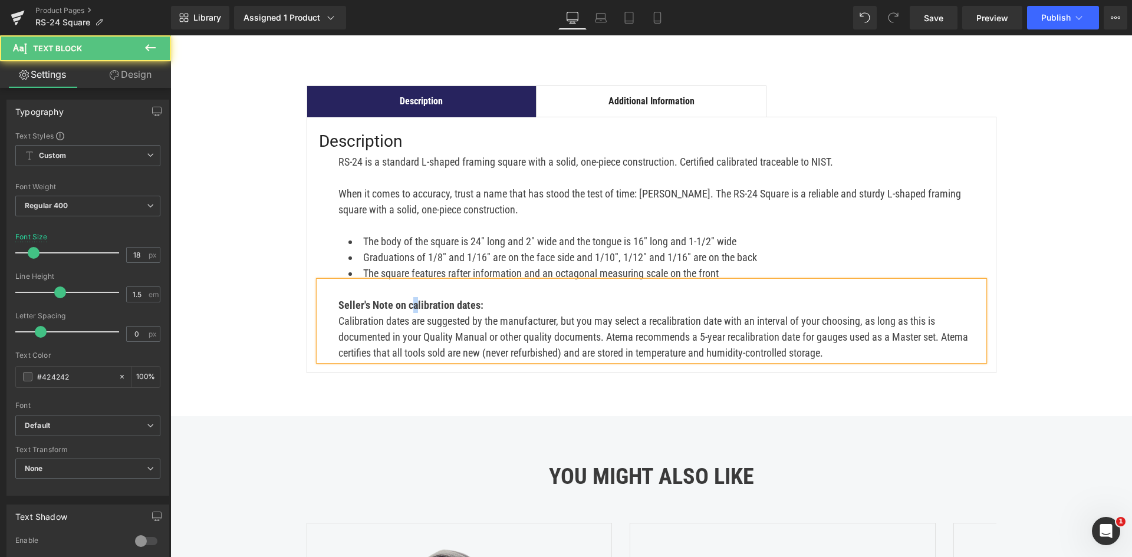
click at [407, 307] on strong "Seller's Note on calibration dates:" at bounding box center [410, 305] width 145 height 12
click at [406, 305] on strong "Seller's Note on calibration dates:" at bounding box center [410, 305] width 145 height 12
click at [457, 305] on strong "Seller's Note on Calibration dates:" at bounding box center [411, 305] width 146 height 12
click at [476, 307] on strong "Seller's Note on Calibration Dates:" at bounding box center [411, 305] width 147 height 12
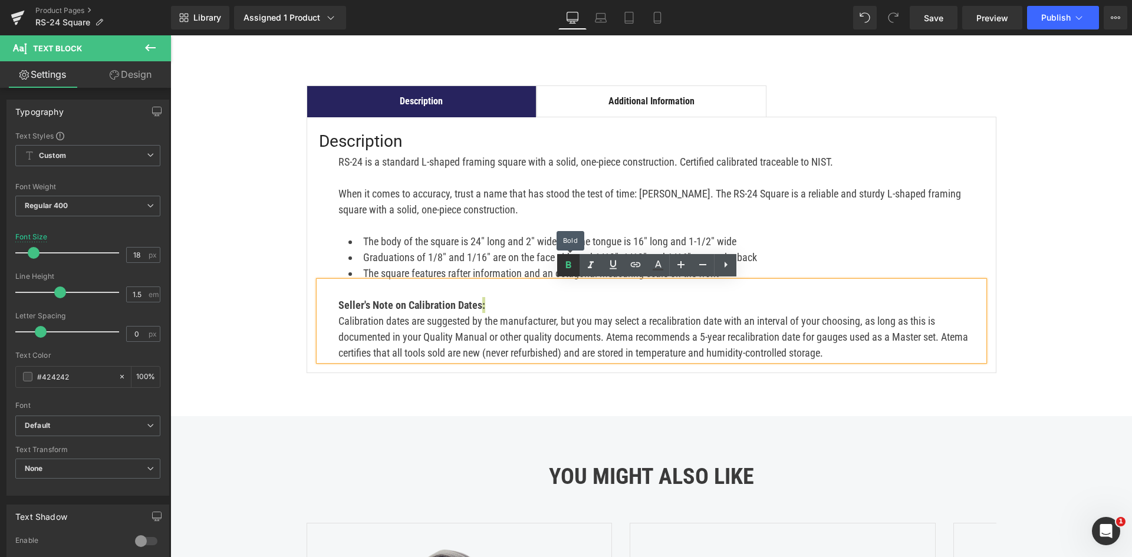
click at [574, 263] on icon at bounding box center [568, 265] width 14 height 14
click at [522, 299] on p "Seller's Note on Calibration Dates :" at bounding box center [660, 305] width 645 height 16
click at [574, 401] on div "Description Text Block Additional Information Text Block Description Heading RS…" at bounding box center [651, 229] width 707 height 373
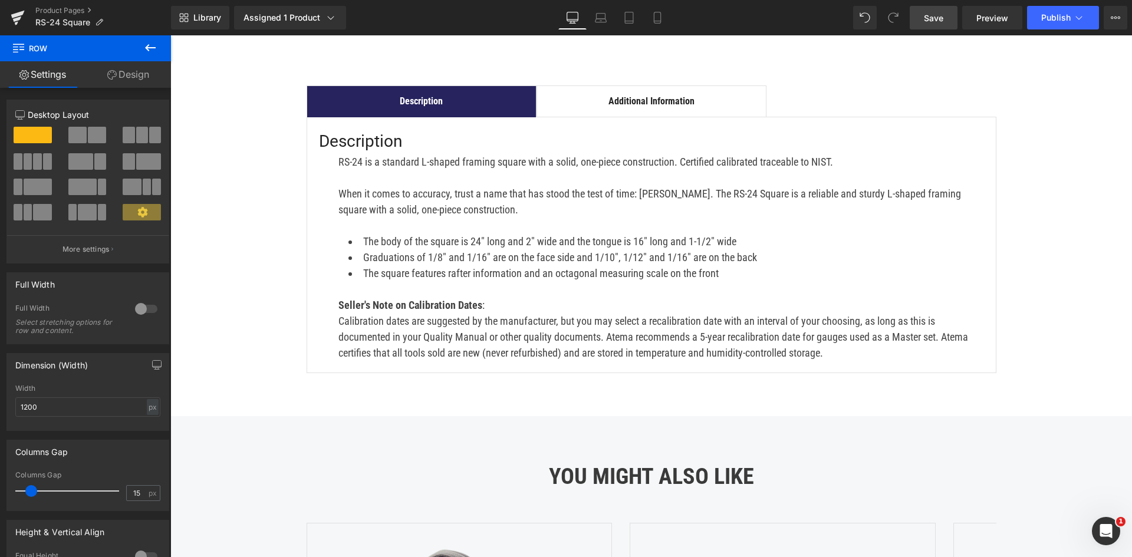
click at [934, 21] on span "Save" at bounding box center [933, 18] width 19 height 12
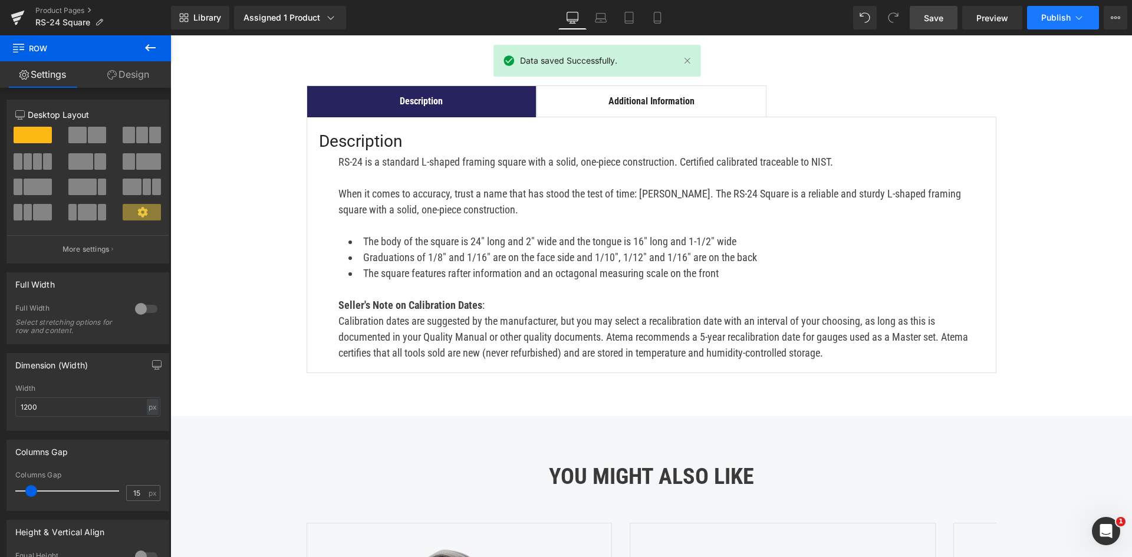
click at [1067, 21] on span "Publish" at bounding box center [1055, 17] width 29 height 9
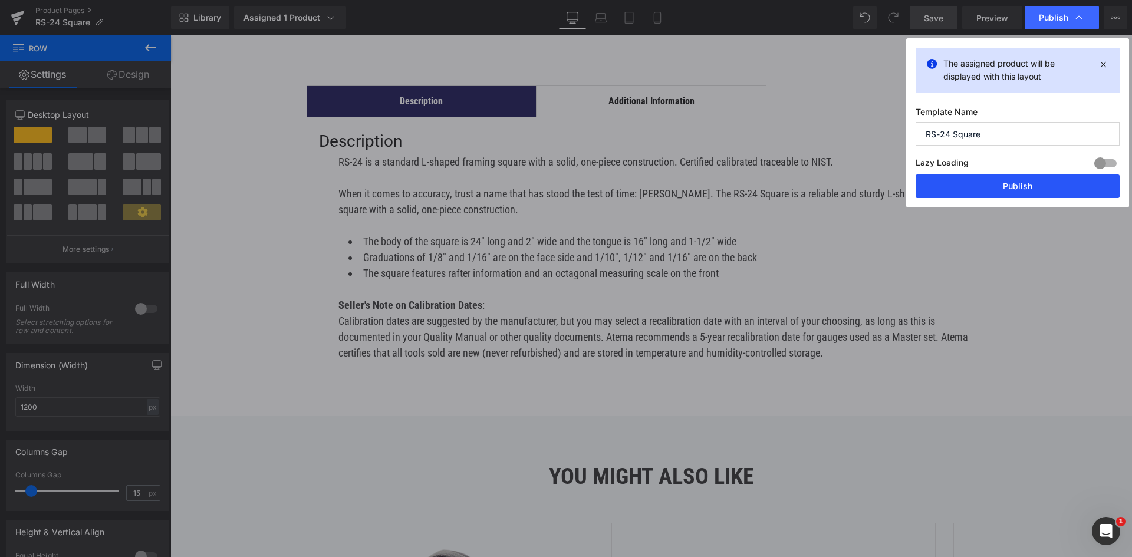
click at [1033, 192] on button "Publish" at bounding box center [1017, 186] width 204 height 24
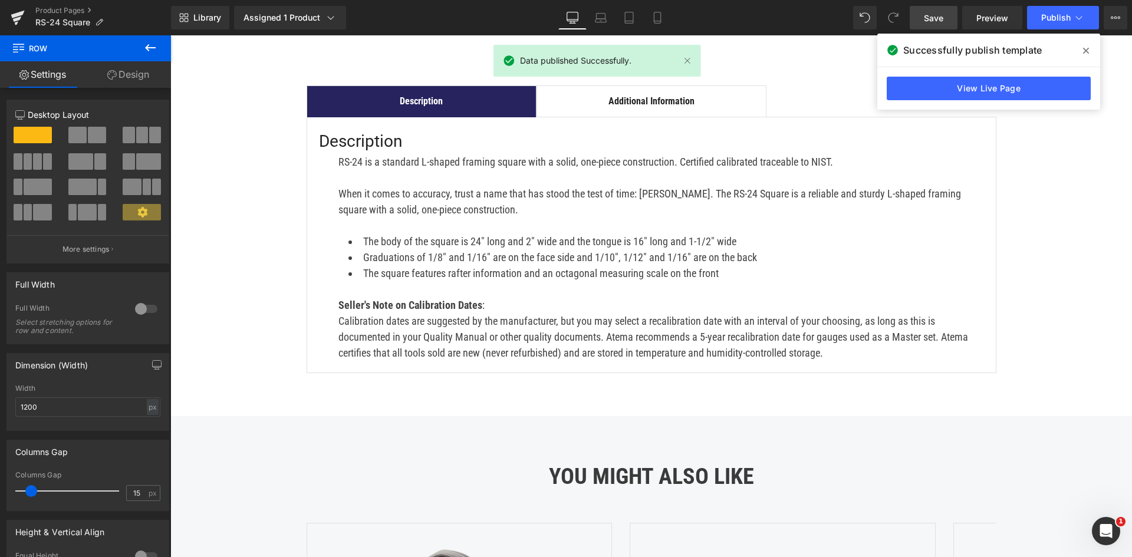
click at [1089, 46] on span at bounding box center [1085, 50] width 19 height 19
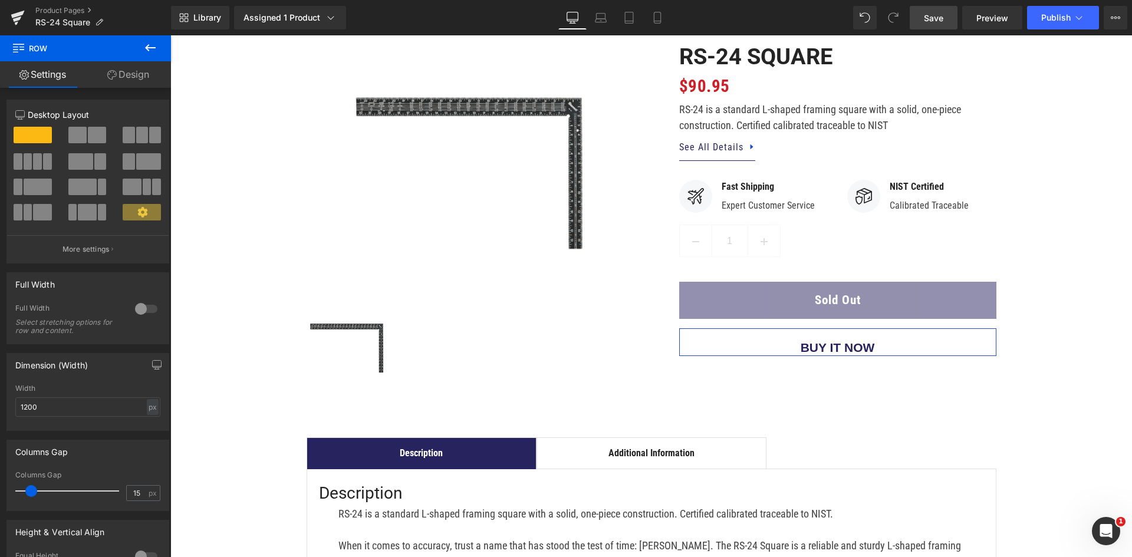
scroll to position [0, 0]
